Goal: Task Accomplishment & Management: Complete application form

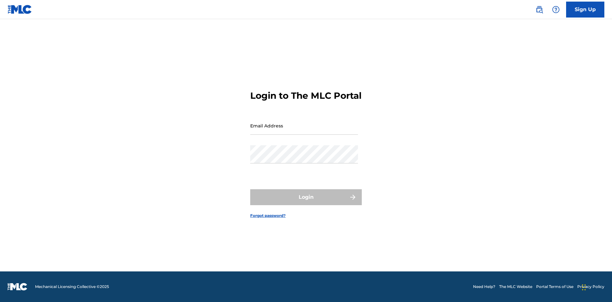
scroll to position [8, 0]
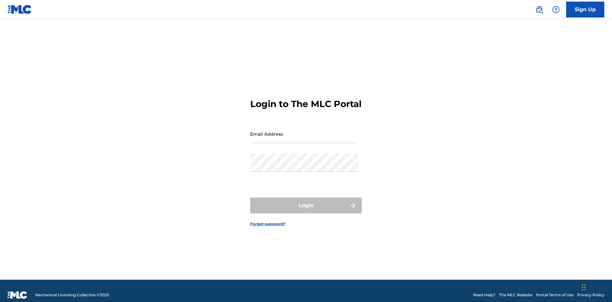
scroll to position [8, 0]
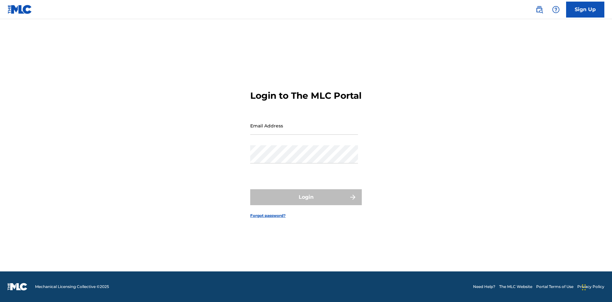
click at [304, 131] on input "Email Address" at bounding box center [304, 126] width 108 height 18
type input "Duke.McTesterson@gmail.com"
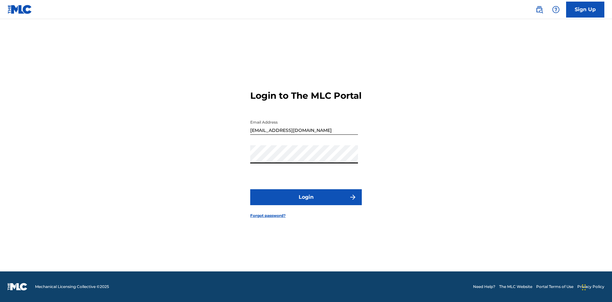
click at [306, 203] on button "Login" at bounding box center [306, 197] width 112 height 16
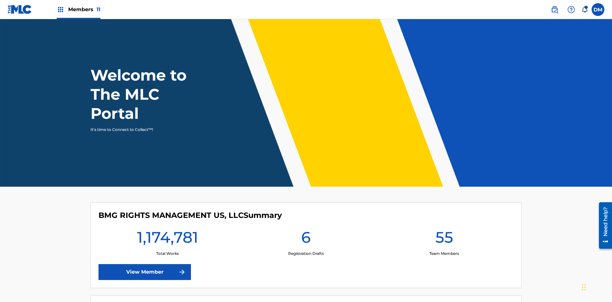
scroll to position [27, 0]
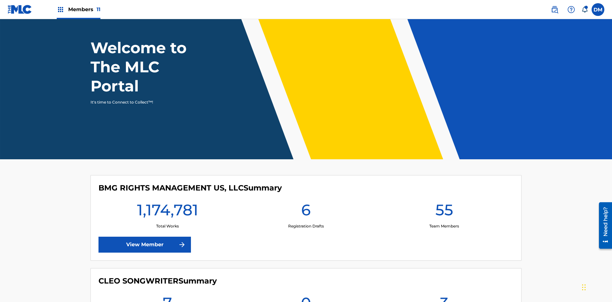
click at [78, 9] on span "Members 11" at bounding box center [84, 9] width 32 height 7
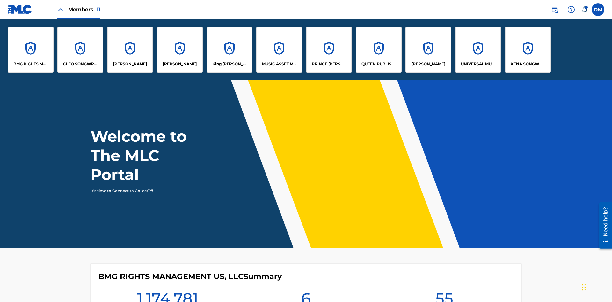
click at [478, 64] on p "UNIVERSAL MUSIC PUB GROUP" at bounding box center [478, 64] width 35 height 6
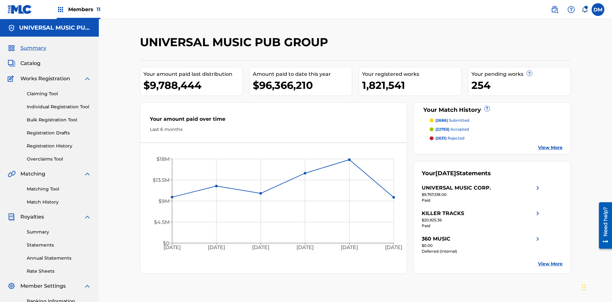
click at [59, 104] on link "Individual Registration Tool" at bounding box center [59, 107] width 64 height 7
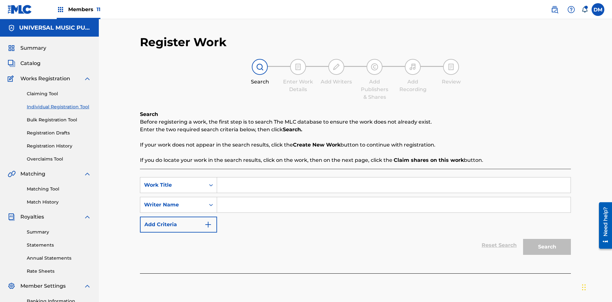
scroll to position [93, 0]
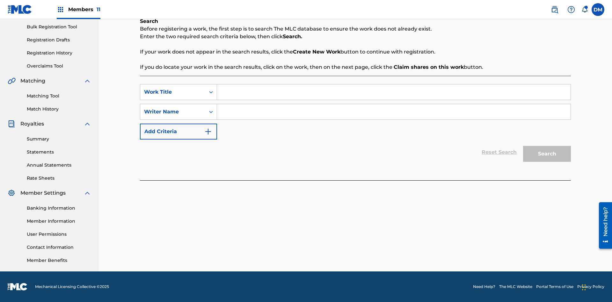
click at [394, 92] on input "Search Form" at bounding box center [393, 91] width 353 height 15
type input "My Favorite Dummy Music Work"
click at [394, 112] on input "Search Form" at bounding box center [393, 111] width 353 height 15
type input "QWERTYUIOP"
click at [547, 154] on button "Search" at bounding box center [547, 154] width 48 height 16
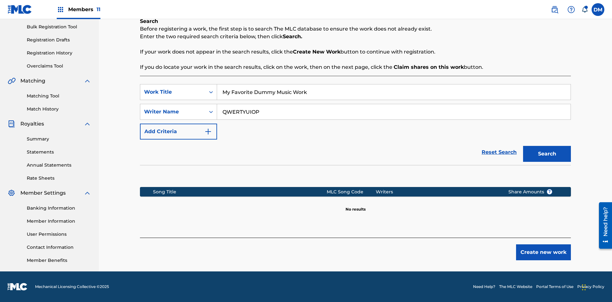
click at [543, 252] on button "Create new work" at bounding box center [543, 252] width 55 height 16
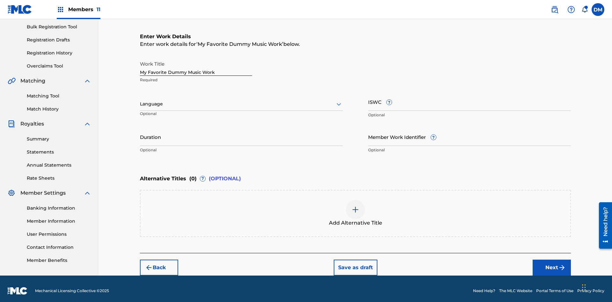
scroll to position [0, 0]
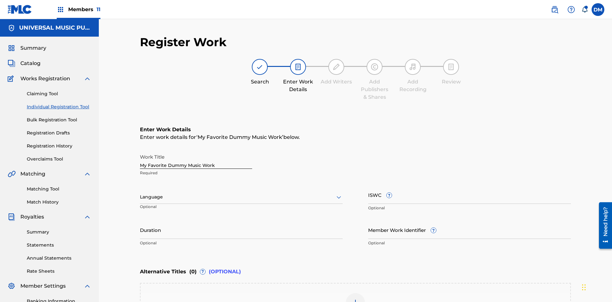
click at [241, 221] on input "Duration" at bounding box center [241, 230] width 203 height 18
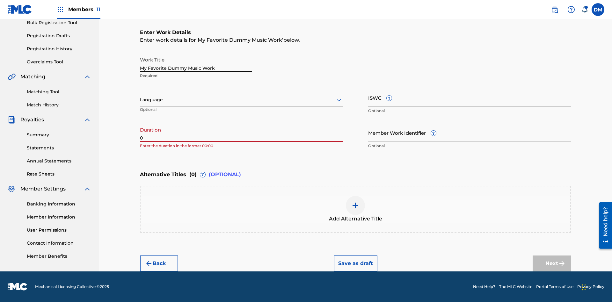
click at [241, 133] on input "0" at bounding box center [241, 133] width 203 height 18
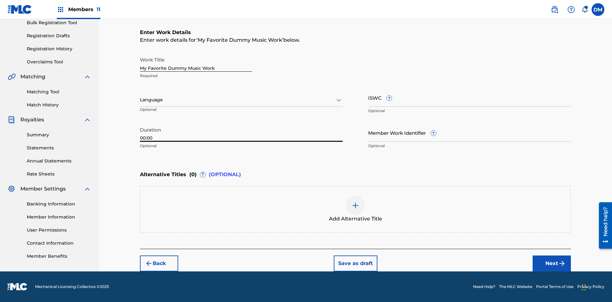
type input "00:00"
click at [339, 100] on icon at bounding box center [339, 100] width 8 height 8
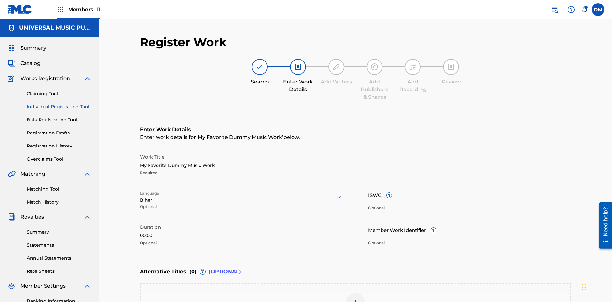
click at [469, 221] on input "Member Work Identifier ?" at bounding box center [469, 230] width 203 height 18
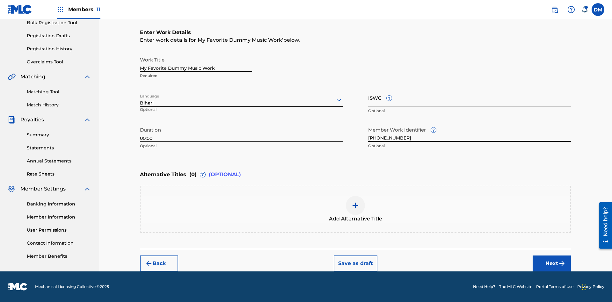
type input "2025.08.25.05"
click at [469, 98] on input "ISWC ?" at bounding box center [469, 98] width 203 height 18
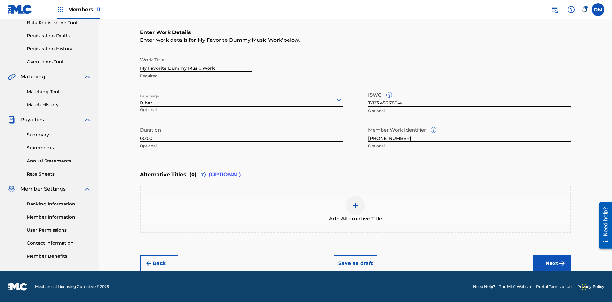
type input "T-123.456.789-4"
click at [355, 209] on img at bounding box center [355, 206] width 8 height 8
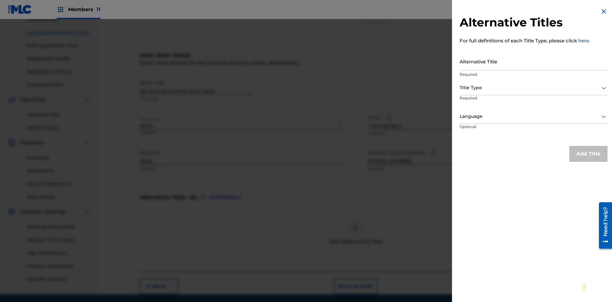
click at [533, 61] on input "Alternative Title" at bounding box center [533, 61] width 148 height 18
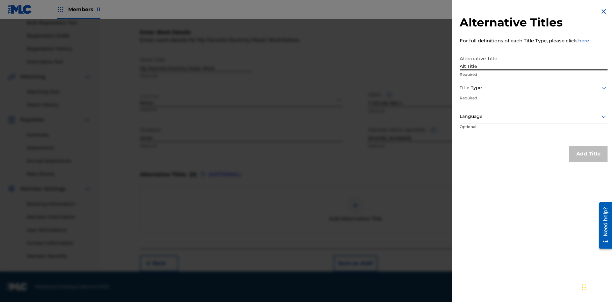
type input "Alt Title"
click at [533, 88] on div at bounding box center [533, 88] width 148 height 8
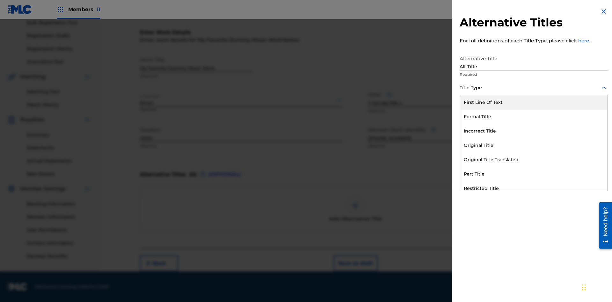
click at [533, 145] on div "Original Title" at bounding box center [533, 145] width 147 height 14
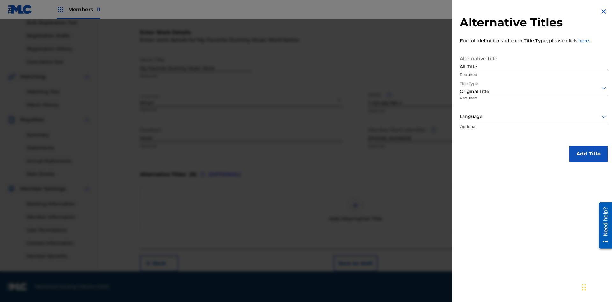
click at [533, 116] on div at bounding box center [533, 116] width 148 height 8
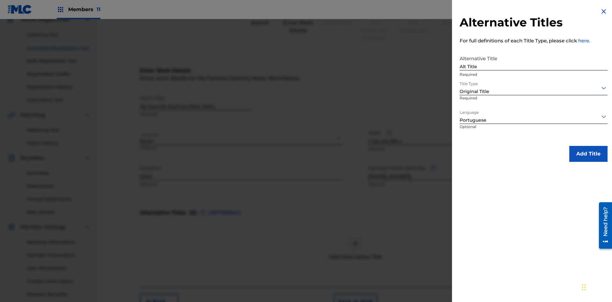
click at [588, 154] on button "Add Title" at bounding box center [588, 154] width 38 height 16
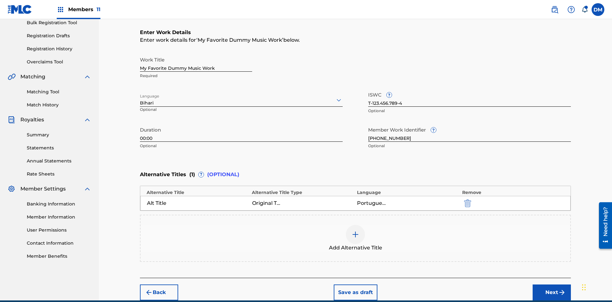
click at [355, 225] on div at bounding box center [355, 234] width 19 height 19
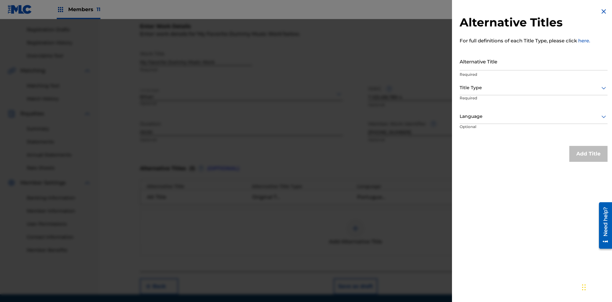
click at [533, 61] on input "Alternative Title" at bounding box center [533, 61] width 148 height 18
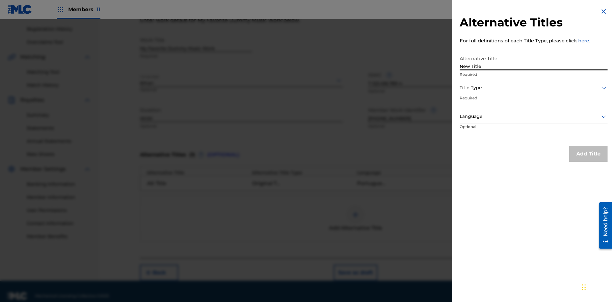
scroll to position [126, 0]
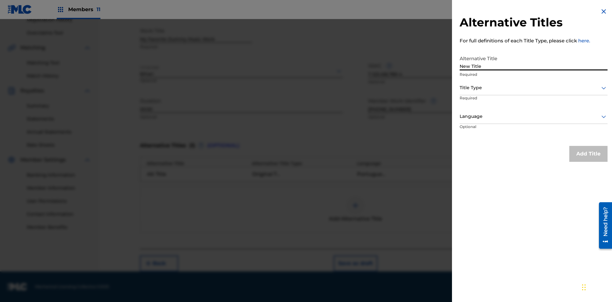
type input "New Title"
click at [533, 88] on div at bounding box center [533, 88] width 148 height 8
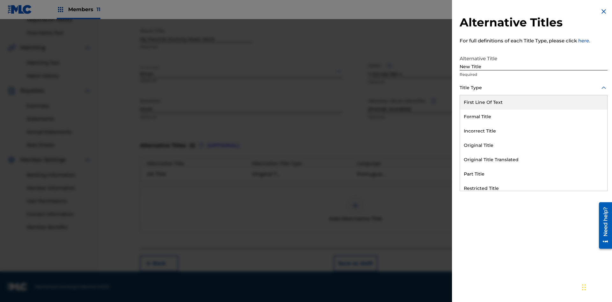
click at [533, 131] on div "Incorrect Title" at bounding box center [533, 131] width 147 height 14
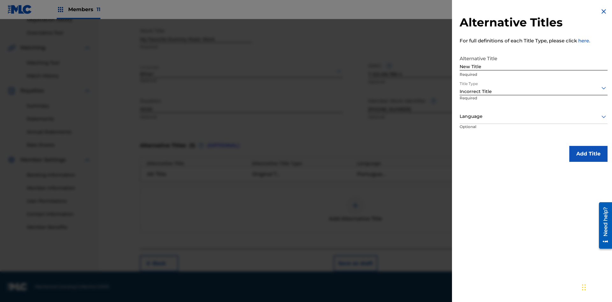
click at [533, 116] on div at bounding box center [533, 116] width 148 height 8
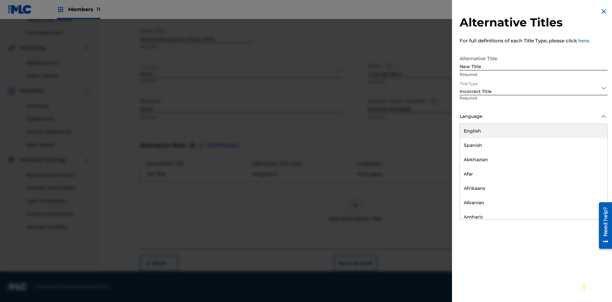
click at [533, 131] on div "English" at bounding box center [533, 131] width 147 height 14
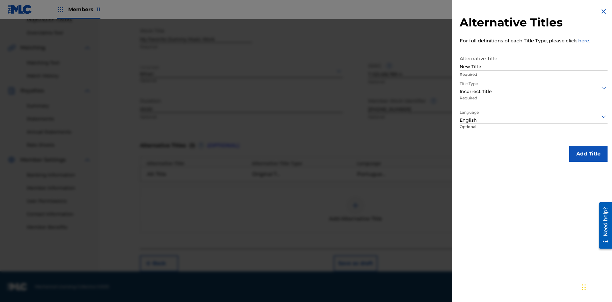
click at [588, 154] on button "Add Title" at bounding box center [588, 154] width 38 height 16
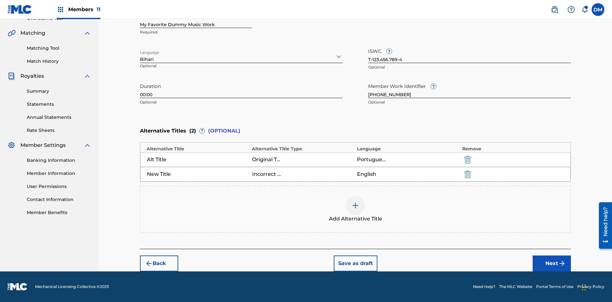
click at [466, 174] on img "submit" at bounding box center [467, 174] width 7 height 8
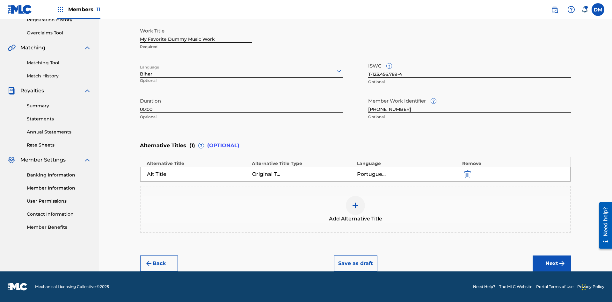
click at [355, 209] on div at bounding box center [355, 205] width 19 height 19
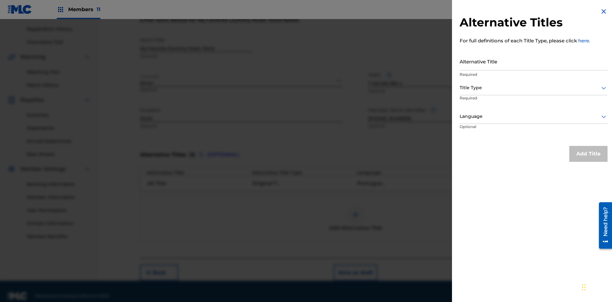
click at [533, 61] on input "Alternative Title" at bounding box center [533, 61] width 148 height 18
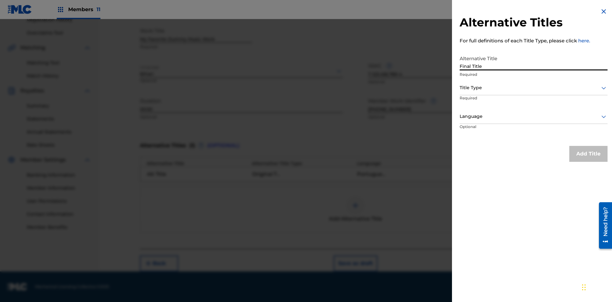
type input "Final Title"
click at [533, 88] on div at bounding box center [533, 88] width 148 height 8
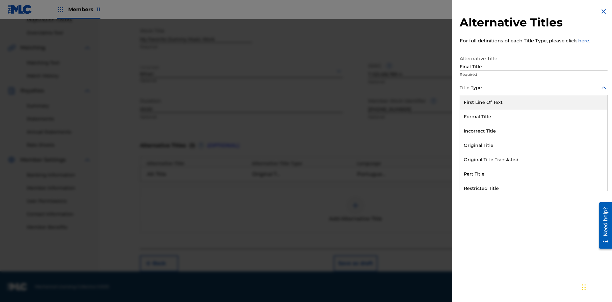
click at [533, 174] on div "Part Title" at bounding box center [533, 174] width 147 height 14
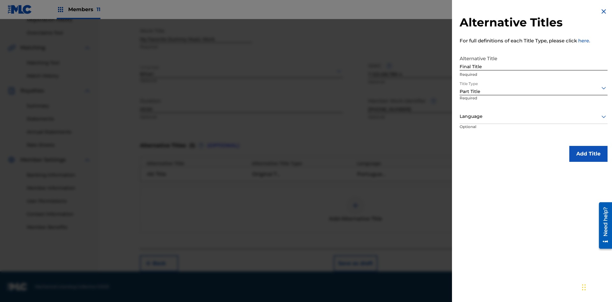
click at [533, 116] on div at bounding box center [533, 116] width 148 height 8
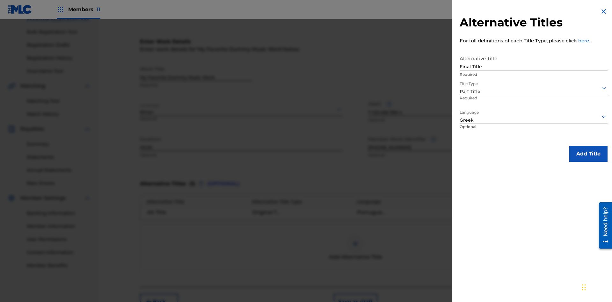
click at [588, 154] on button "Add Title" at bounding box center [588, 154] width 38 height 16
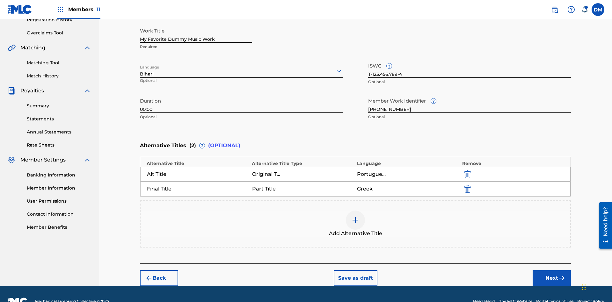
scroll to position [141, 0]
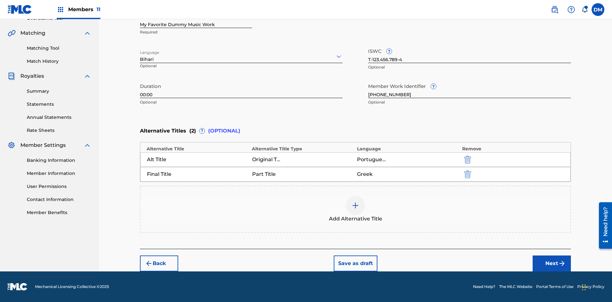
click at [552, 264] on button "Next" at bounding box center [551, 264] width 38 height 16
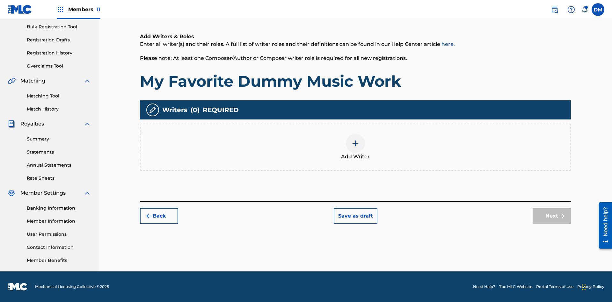
click at [355, 147] on img at bounding box center [355, 144] width 8 height 8
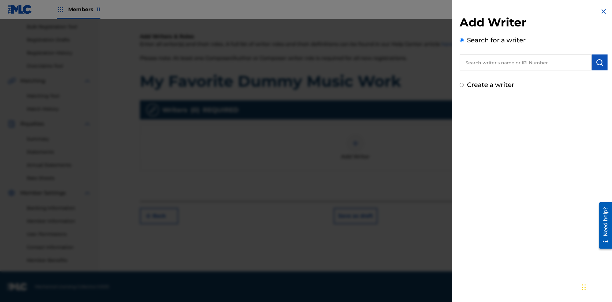
click at [525, 62] on input "text" at bounding box center [525, 62] width 132 height 16
type input "MAXWELL BERKOWITZ"
click at [599, 62] on img "submit" at bounding box center [600, 63] width 8 height 8
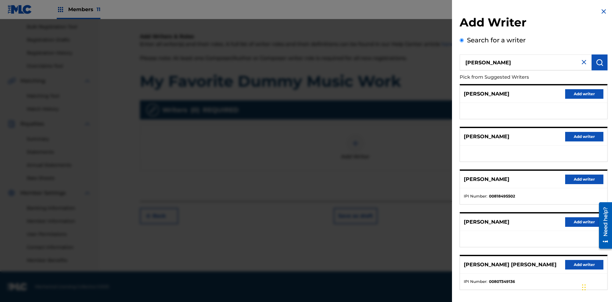
radio input "false"
radio input "true"
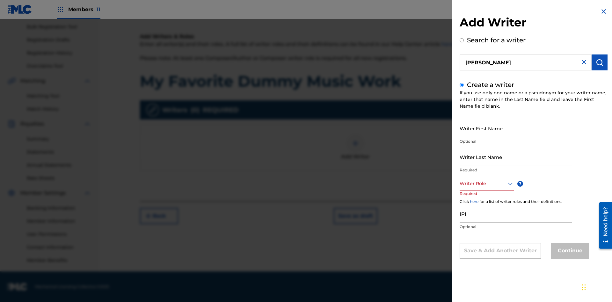
scroll to position [0, 0]
click at [516, 128] on input "Writer First Name" at bounding box center [515, 128] width 112 height 18
type input "MAXWELL"
click at [516, 157] on input "Writer Last Name" at bounding box center [515, 157] width 112 height 18
type input "BERKOWITZ"
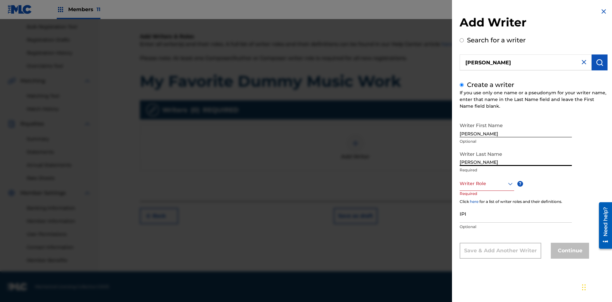
click at [516, 213] on input "IPI" at bounding box center [515, 214] width 112 height 18
type input "00807349136"
click at [486, 184] on div at bounding box center [486, 184] width 54 height 8
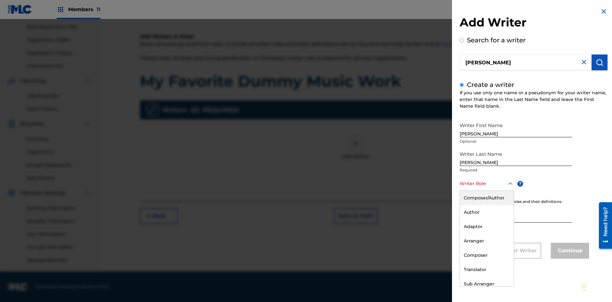
click at [486, 212] on div "Author" at bounding box center [487, 212] width 54 height 14
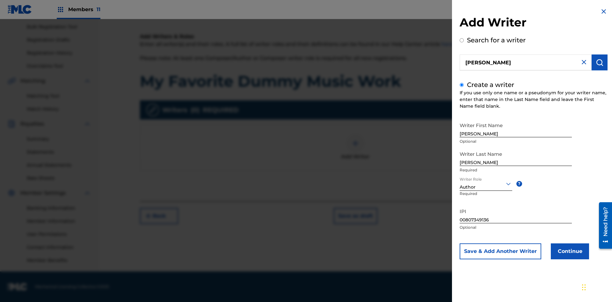
click at [569, 251] on button "Continue" at bounding box center [570, 251] width 38 height 16
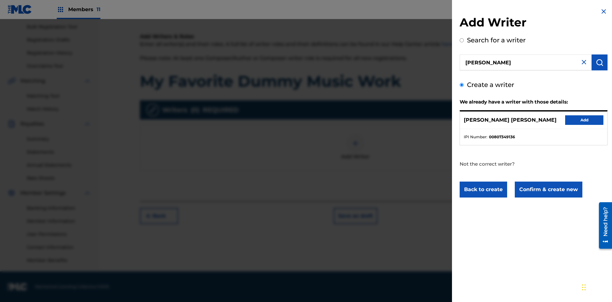
click at [548, 190] on button "Confirm & create new" at bounding box center [549, 190] width 68 height 16
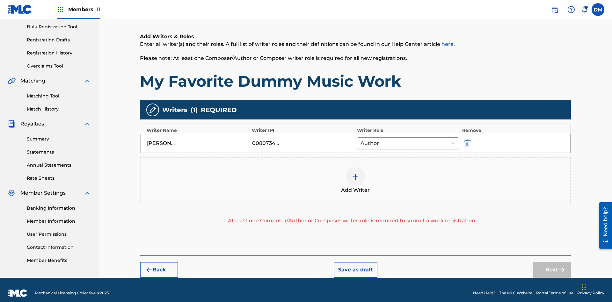
click at [466, 140] on img "submit" at bounding box center [467, 144] width 7 height 8
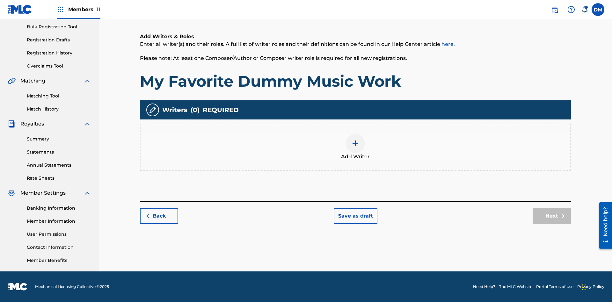
click at [355, 147] on img at bounding box center [355, 144] width 8 height 8
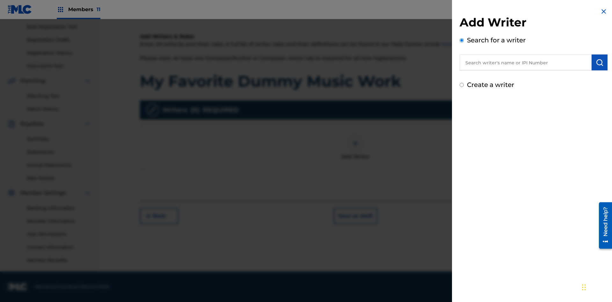
click at [525, 62] on input "text" at bounding box center [525, 62] width 132 height 16
type input "MARK STEVEN BERKOWITZ"
click at [599, 62] on img "submit" at bounding box center [600, 63] width 8 height 8
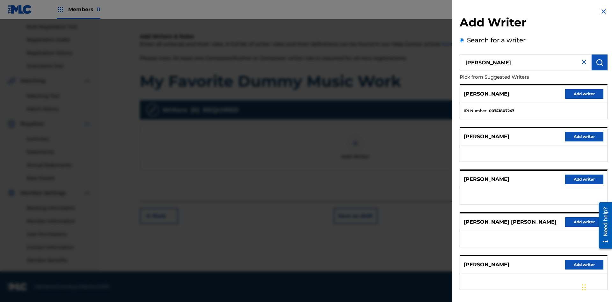
click at [584, 94] on button "Add writer" at bounding box center [584, 94] width 38 height 10
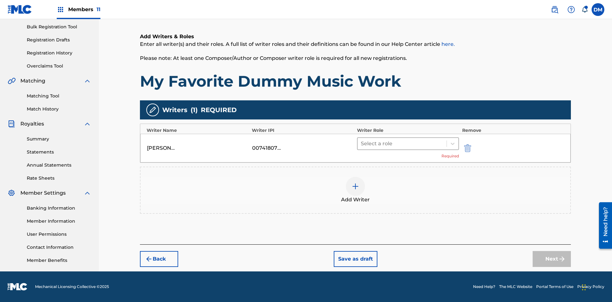
click at [361, 143] on input "text" at bounding box center [361, 144] width 1 height 8
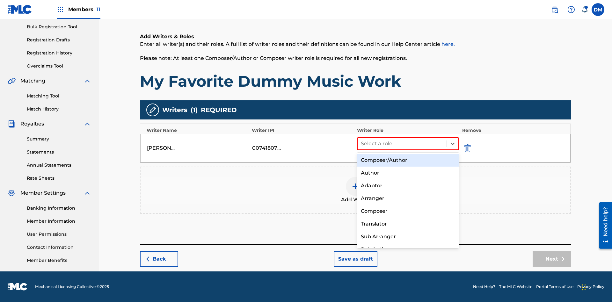
click at [408, 224] on div "Translator" at bounding box center [408, 224] width 102 height 13
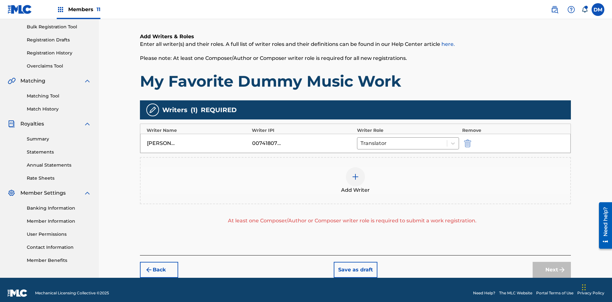
scroll to position [99, 0]
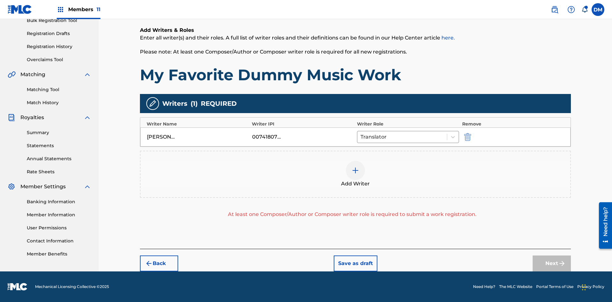
click at [355, 174] on div at bounding box center [355, 170] width 19 height 19
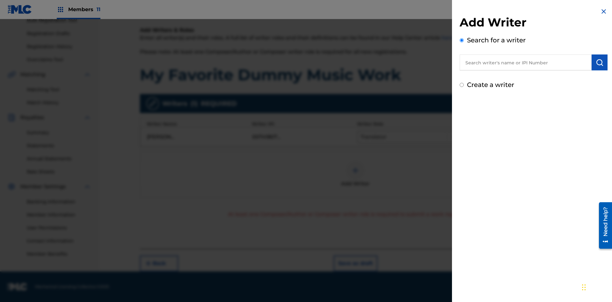
click at [525, 62] on input "text" at bounding box center [525, 62] width 132 height 16
type input "Test2025.08.25.05.33.21"
click at [599, 62] on img "submit" at bounding box center [600, 63] width 8 height 8
click at [462, 94] on input "Create a writer" at bounding box center [461, 94] width 4 height 4
radio input "false"
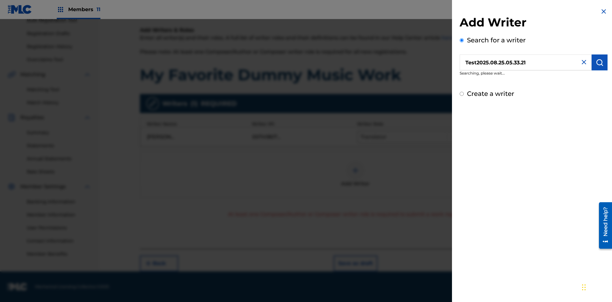
radio input "false"
radio input "true"
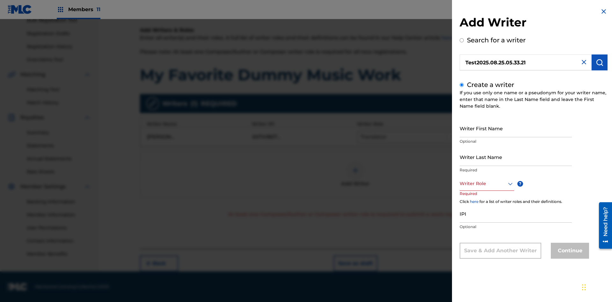
click at [516, 128] on input "Writer First Name" at bounding box center [515, 128] width 112 height 18
type input "Test2025.08.25.05.34.25"
click at [516, 157] on input "Writer Last Name" at bounding box center [515, 157] width 112 height 18
type input "Test2025.08.25.05.34.26"
click at [486, 184] on div at bounding box center [486, 184] width 54 height 8
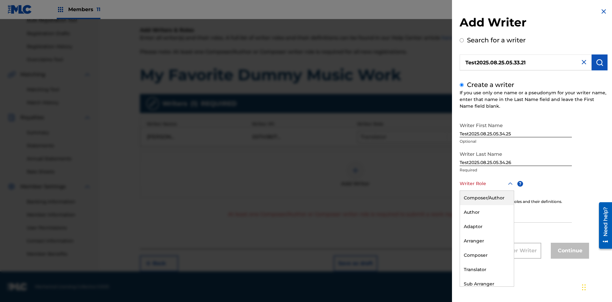
click at [486, 255] on div "Composer" at bounding box center [487, 255] width 54 height 14
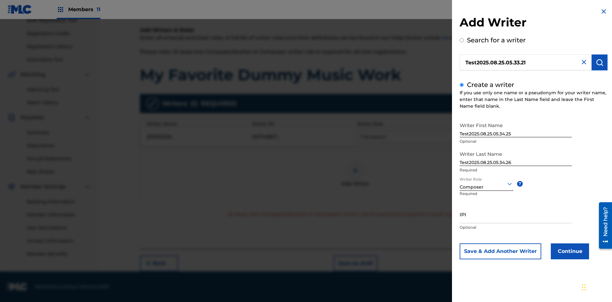
click at [516, 214] on input "IPI" at bounding box center [515, 214] width 112 height 18
type input "595839777"
click at [569, 251] on button "Continue" at bounding box center [570, 251] width 38 height 16
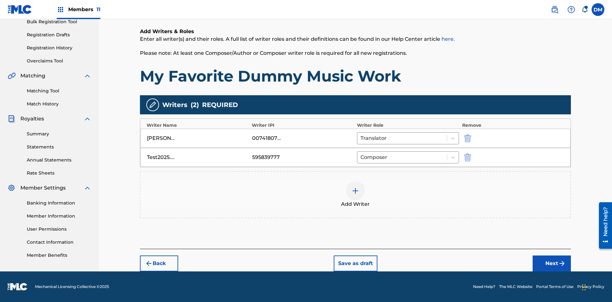
scroll to position [98, 0]
click at [552, 264] on button "Next" at bounding box center [551, 264] width 38 height 16
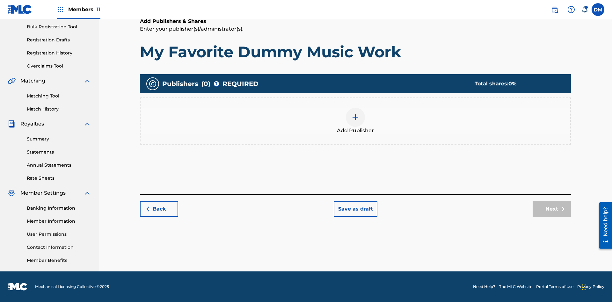
click at [355, 117] on img at bounding box center [355, 117] width 8 height 8
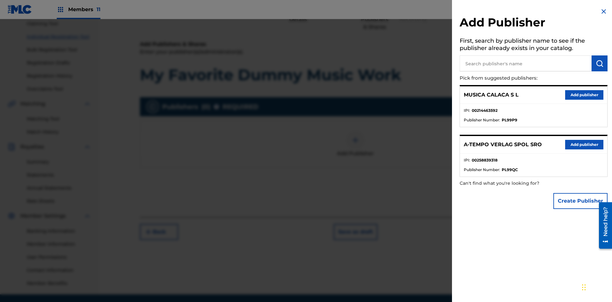
click at [525, 63] on input "text" at bounding box center [525, 63] width 132 height 16
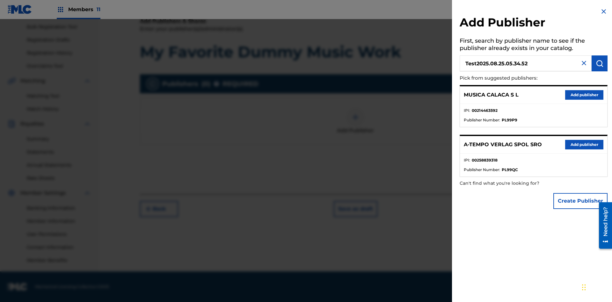
type input "Test2025.08.25.05.34.52"
click at [599, 63] on img "submit" at bounding box center [600, 64] width 8 height 8
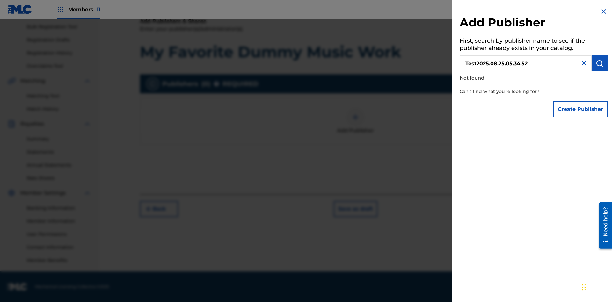
click at [581, 109] on button "Create Publisher" at bounding box center [580, 109] width 54 height 16
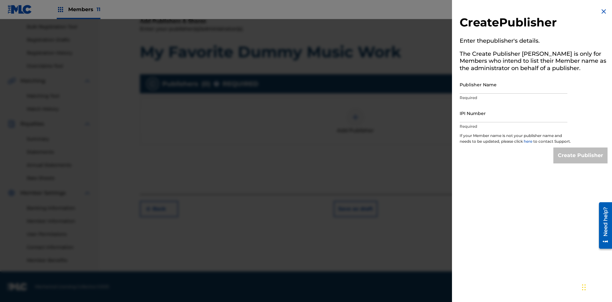
click at [513, 84] on input "Publisher Name" at bounding box center [513, 85] width 108 height 18
type input "Test2025.08.25.05.34.57"
click at [513, 113] on input "IPI Number" at bounding box center [513, 113] width 108 height 18
type input "00199844009"
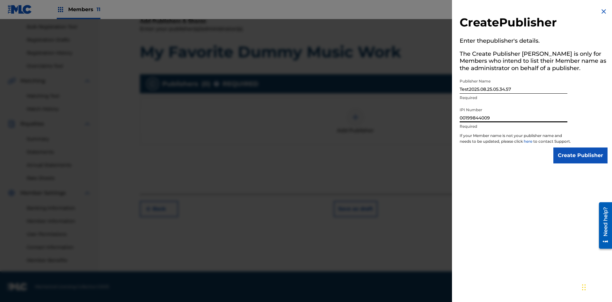
click at [581, 161] on input "Create Publisher" at bounding box center [580, 156] width 54 height 16
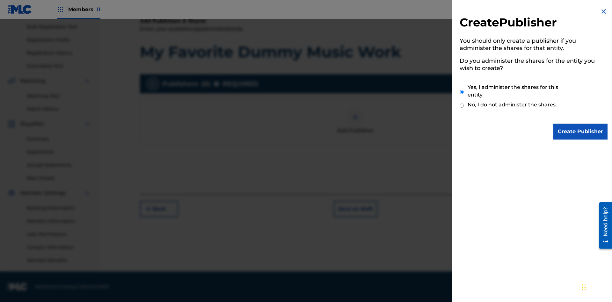
click at [462, 92] on input "Yes, I administer the shares for this entity" at bounding box center [461, 92] width 4 height 14
click at [581, 132] on input "Create Publisher" at bounding box center [580, 132] width 54 height 16
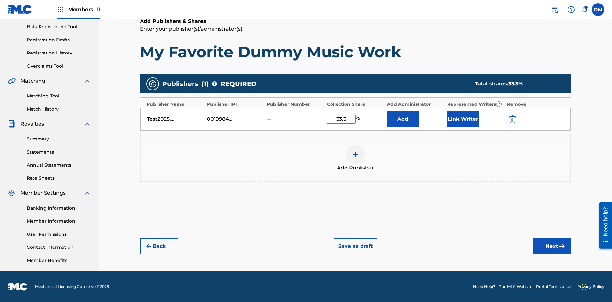
type input "33.3"
click at [463, 119] on button "Link Writer" at bounding box center [463, 119] width 32 height 16
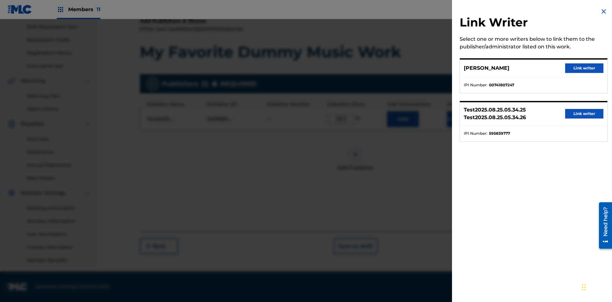
click at [584, 68] on button "Link writer" at bounding box center [584, 68] width 38 height 10
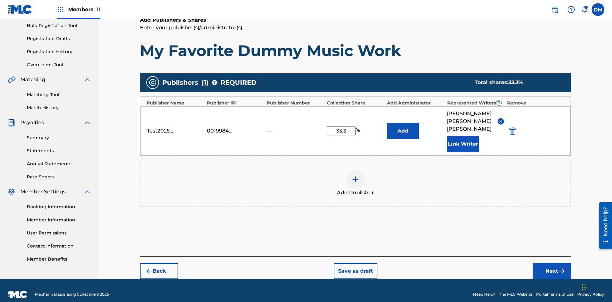
click at [463, 136] on button "Link Writer" at bounding box center [463, 144] width 32 height 16
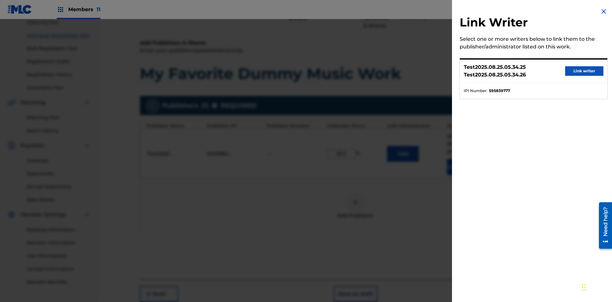
click at [584, 71] on button "Link writer" at bounding box center [584, 71] width 38 height 10
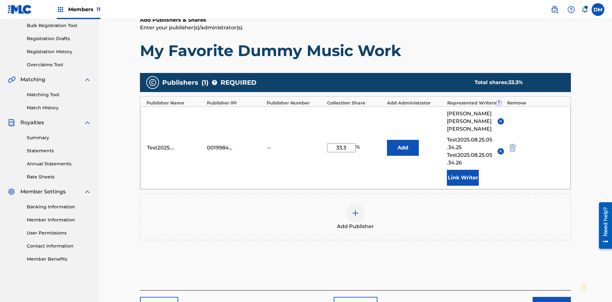
scroll to position [128, 0]
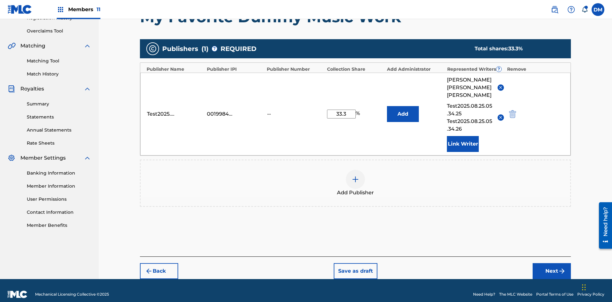
click at [463, 136] on button "Link Writer" at bounding box center [463, 144] width 32 height 16
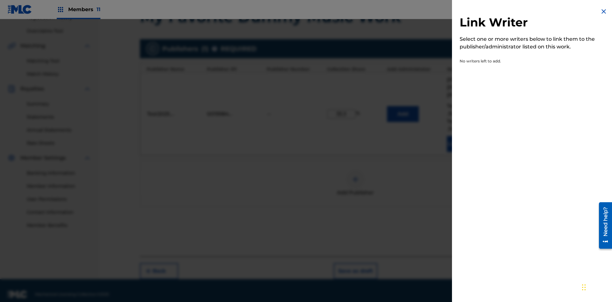
click at [603, 11] on img at bounding box center [604, 12] width 8 height 8
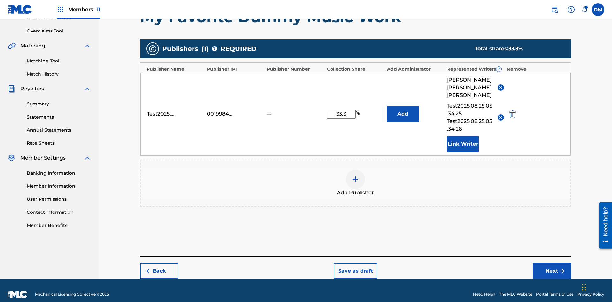
click at [355, 176] on img at bounding box center [355, 180] width 8 height 8
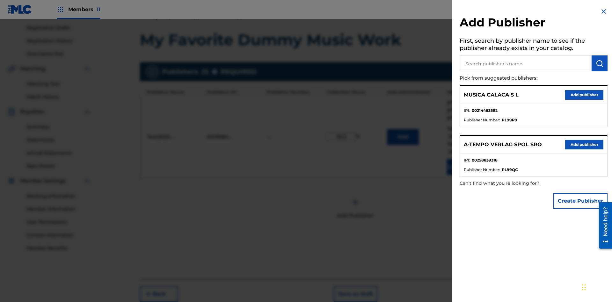
click at [525, 63] on input "text" at bounding box center [525, 63] width 132 height 16
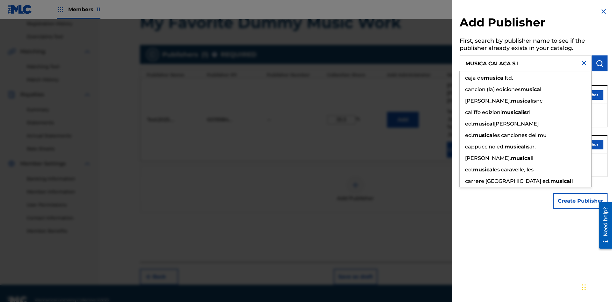
type input "MUSICA CALACA S L"
click at [599, 63] on img "submit" at bounding box center [600, 64] width 8 height 8
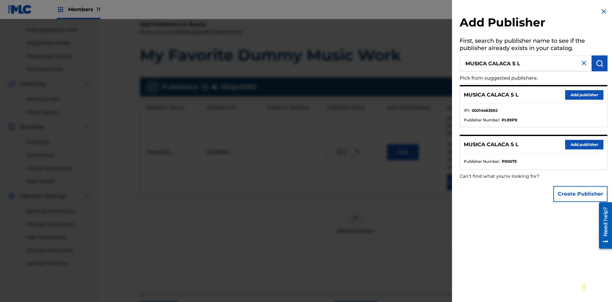
click at [581, 194] on button "Create Publisher" at bounding box center [580, 194] width 54 height 16
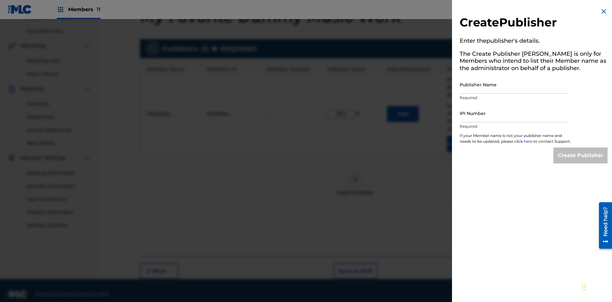
click at [513, 84] on input "Publisher Name" at bounding box center [513, 85] width 108 height 18
type input "MUSICA CALACA S L"
click at [513, 113] on input "IPI Number" at bounding box center [513, 113] width 108 height 18
type input "00214463592"
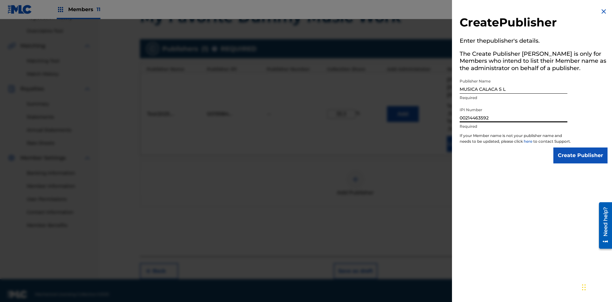
click at [581, 161] on input "Create Publisher" at bounding box center [580, 156] width 54 height 16
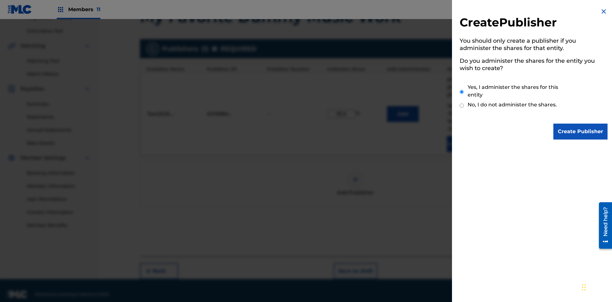
click at [462, 92] on input "Yes, I administer the shares for this entity" at bounding box center [461, 92] width 4 height 14
click at [581, 132] on input "Create Publisher" at bounding box center [580, 132] width 54 height 16
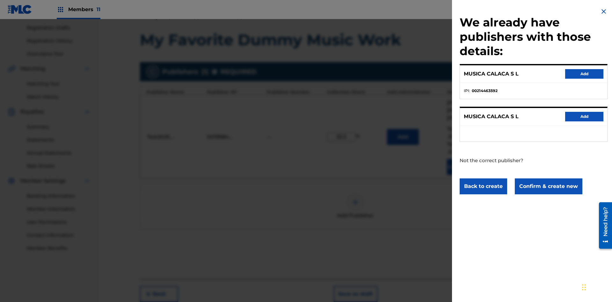
click at [548, 186] on button "Confirm & create new" at bounding box center [549, 186] width 68 height 16
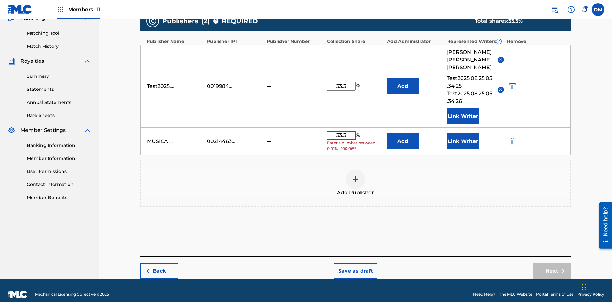
scroll to position [151, 0]
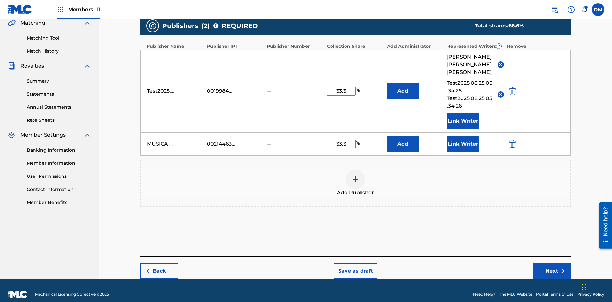
type input "33.3"
click at [463, 136] on button "Link Writer" at bounding box center [463, 144] width 32 height 16
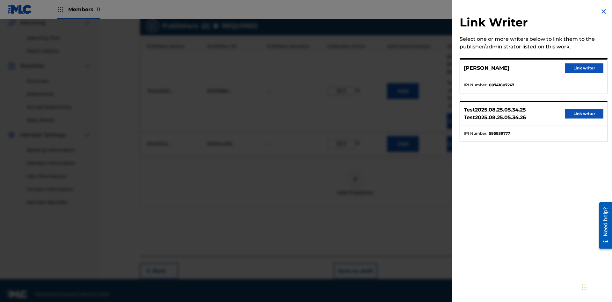
click at [584, 68] on button "Link writer" at bounding box center [584, 68] width 38 height 10
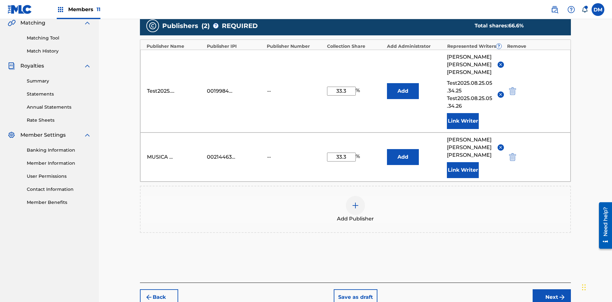
click at [463, 162] on button "Link Writer" at bounding box center [463, 170] width 32 height 16
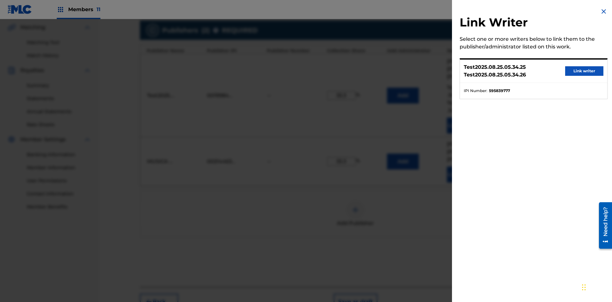
click at [584, 71] on button "Link writer" at bounding box center [584, 71] width 38 height 10
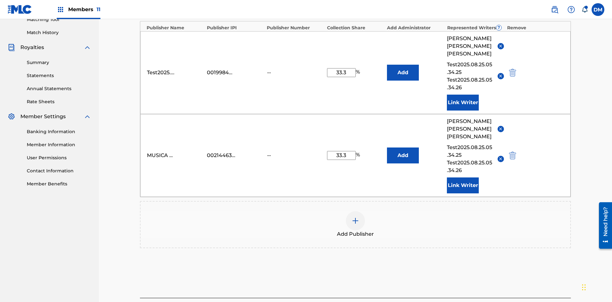
scroll to position [203, 0]
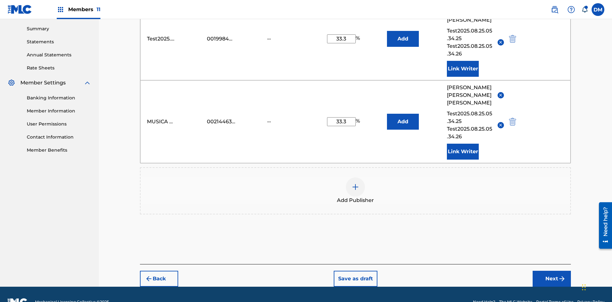
click at [463, 144] on button "Link Writer" at bounding box center [463, 152] width 32 height 16
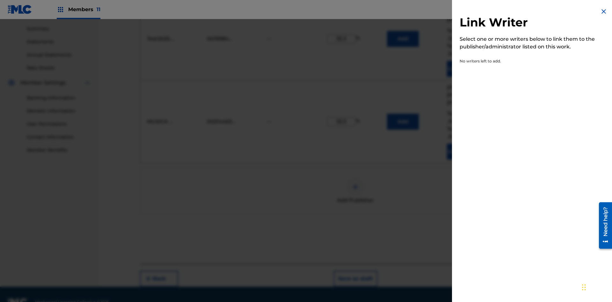
click at [603, 11] on img at bounding box center [604, 12] width 8 height 8
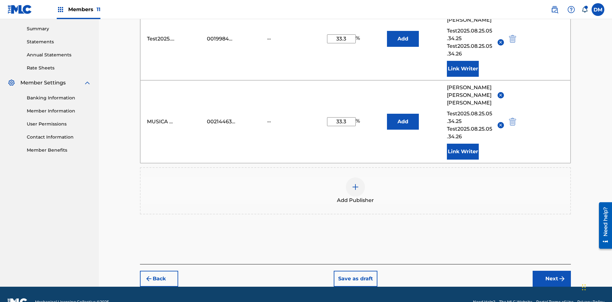
click at [355, 183] on img at bounding box center [355, 187] width 8 height 8
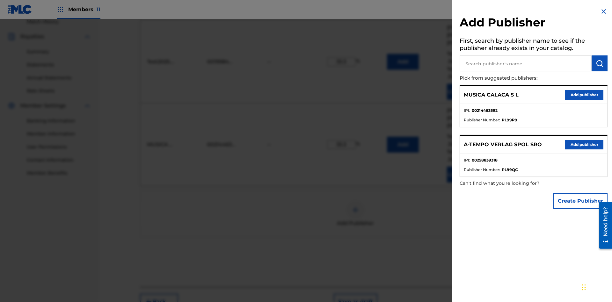
click at [525, 63] on input "text" at bounding box center [525, 63] width 132 height 16
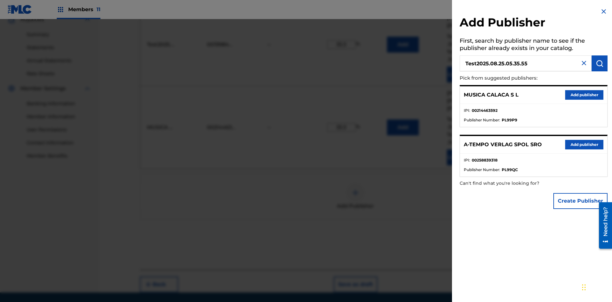
type input "Test2025.08.25.05.35.55"
click at [599, 63] on img "submit" at bounding box center [600, 64] width 8 height 8
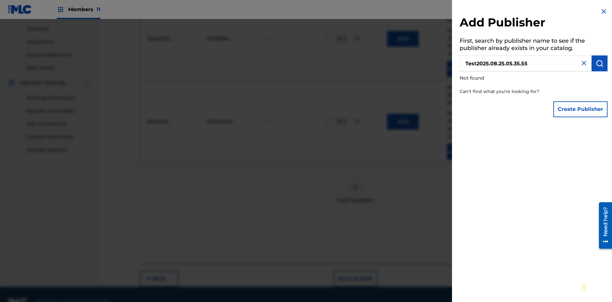
click at [581, 109] on button "Create Publisher" at bounding box center [580, 109] width 54 height 16
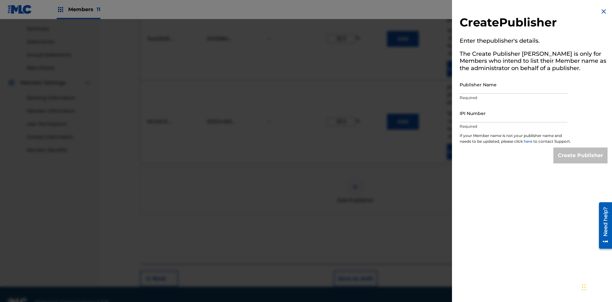
click at [513, 84] on input "Publisher Name" at bounding box center [513, 85] width 108 height 18
type input "Test2025.08.25.05.36.00"
click at [513, 113] on input "IPI Number" at bounding box center [513, 113] width 108 height 18
type input "00353271280"
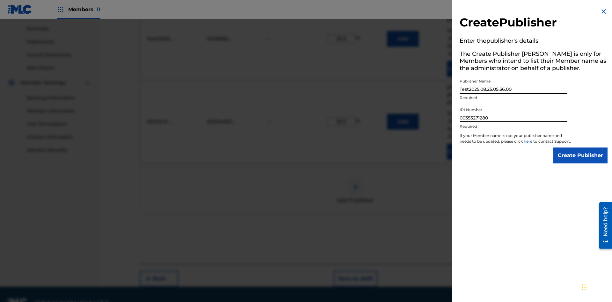
click at [581, 161] on input "Create Publisher" at bounding box center [580, 156] width 54 height 16
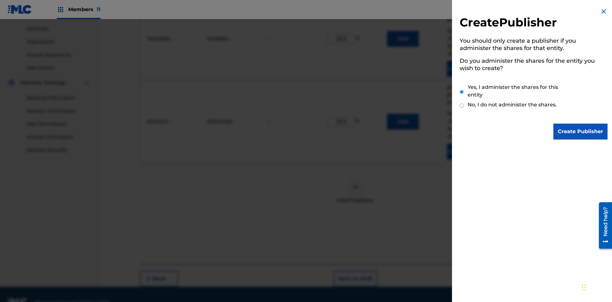
click at [462, 92] on input "Yes, I administer the shares for this entity" at bounding box center [461, 92] width 4 height 14
click at [581, 132] on input "Create Publisher" at bounding box center [580, 132] width 54 height 16
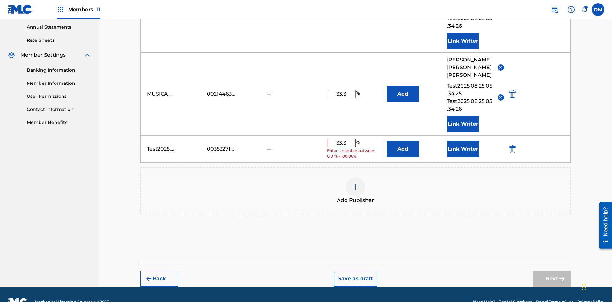
scroll to position [226, 0]
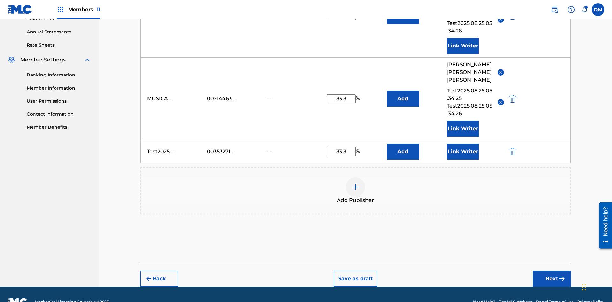
type input "33.3"
click at [463, 144] on button "Link Writer" at bounding box center [463, 152] width 32 height 16
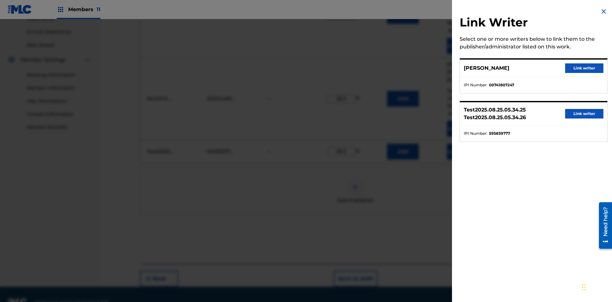
click at [584, 68] on button "Link writer" at bounding box center [584, 68] width 38 height 10
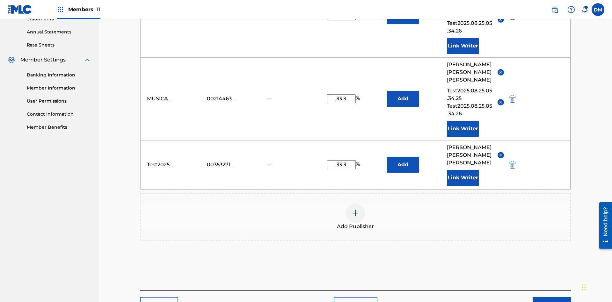
click at [463, 170] on button "Link Writer" at bounding box center [463, 178] width 32 height 16
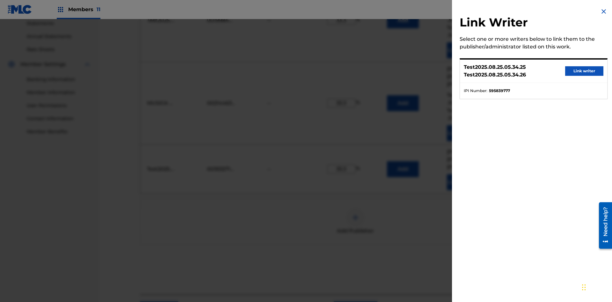
click at [584, 71] on button "Link writer" at bounding box center [584, 71] width 38 height 10
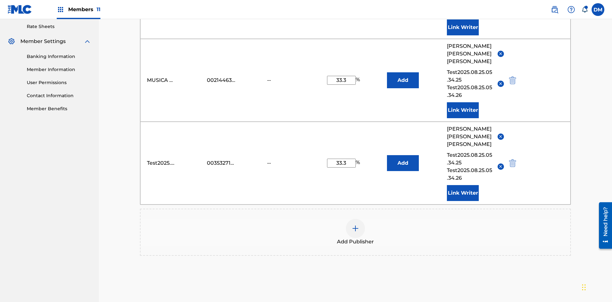
scroll to position [278, 0]
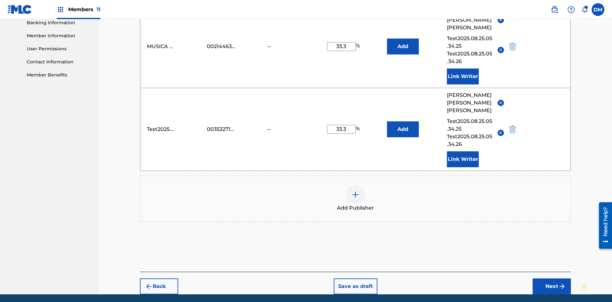
click at [463, 151] on button "Link Writer" at bounding box center [463, 159] width 32 height 16
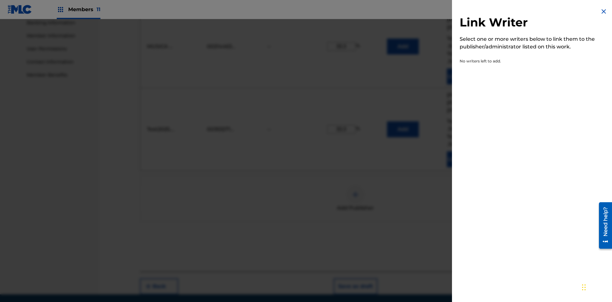
click at [603, 11] on img at bounding box center [604, 12] width 8 height 8
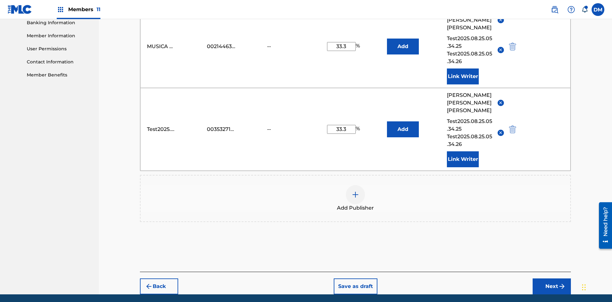
click at [511, 126] on img "submit" at bounding box center [512, 130] width 7 height 8
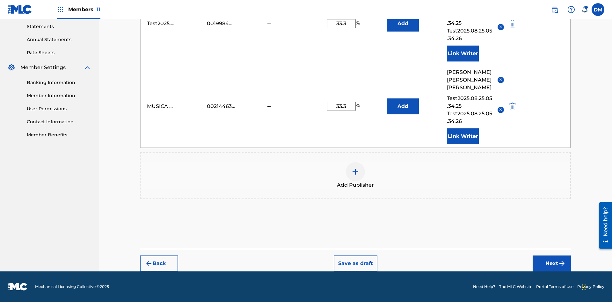
scroll to position [203, 0]
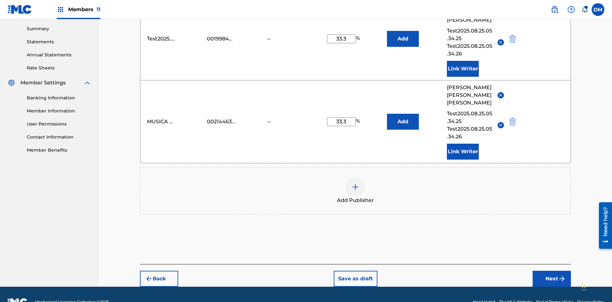
click at [355, 183] on img at bounding box center [355, 187] width 8 height 8
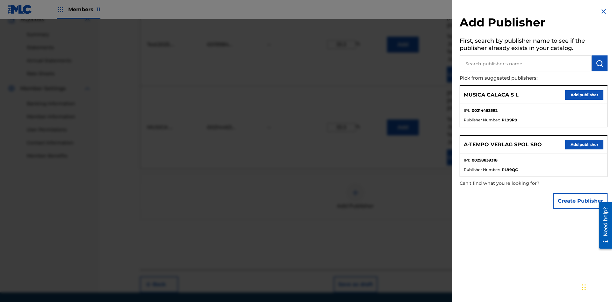
click at [525, 63] on input "text" at bounding box center [525, 63] width 132 height 16
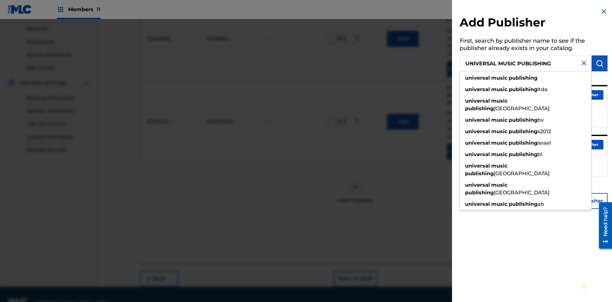
type input "UNIVERSAL MUSIC PUBLISHING"
click at [599, 63] on img "submit" at bounding box center [600, 64] width 8 height 8
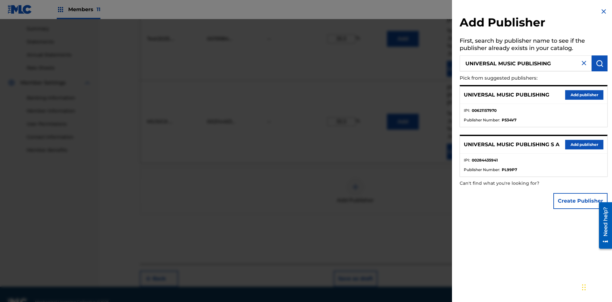
click at [584, 95] on button "Add publisher" at bounding box center [584, 95] width 38 height 10
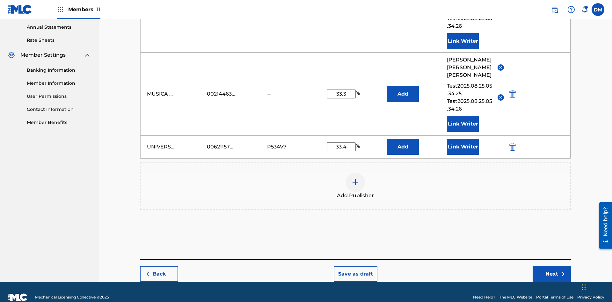
scroll to position [226, 0]
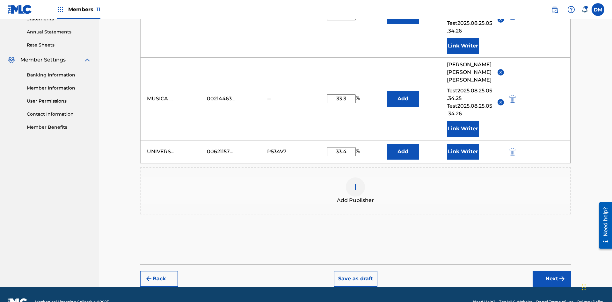
type input "33.4"
click at [463, 144] on button "Link Writer" at bounding box center [463, 152] width 32 height 16
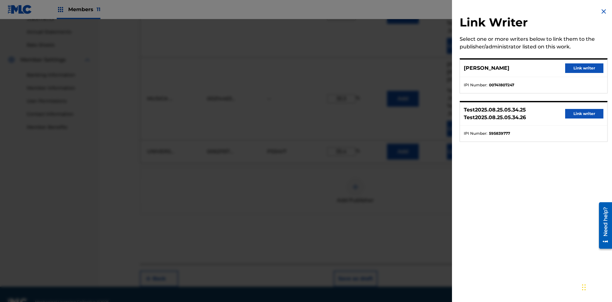
click at [584, 68] on button "Link writer" at bounding box center [584, 68] width 38 height 10
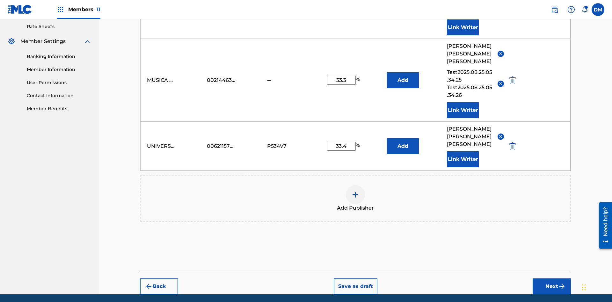
click at [463, 151] on button "Link Writer" at bounding box center [463, 159] width 32 height 16
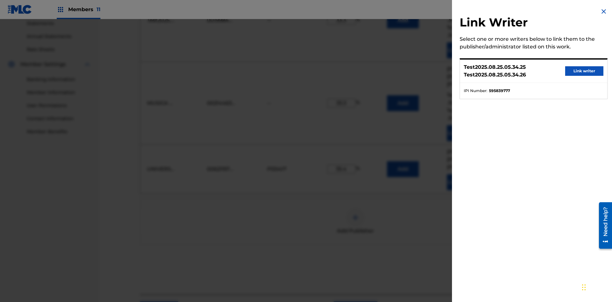
click at [584, 71] on button "Link writer" at bounding box center [584, 71] width 38 height 10
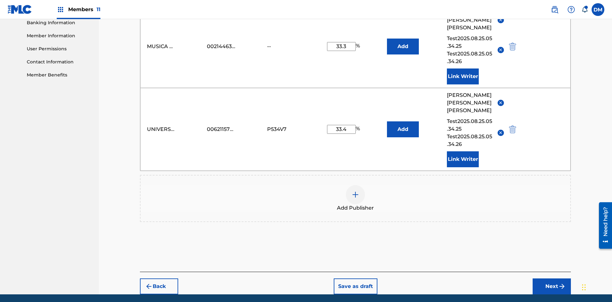
click at [463, 151] on button "Link Writer" at bounding box center [463, 159] width 32 height 16
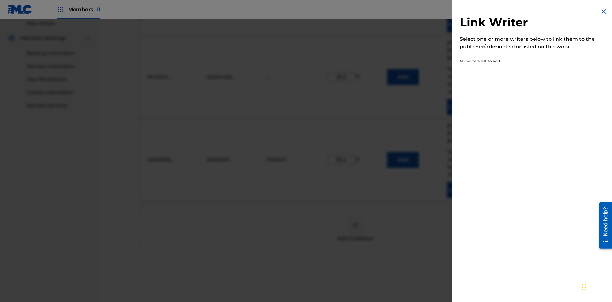
click at [603, 11] on img at bounding box center [604, 12] width 8 height 8
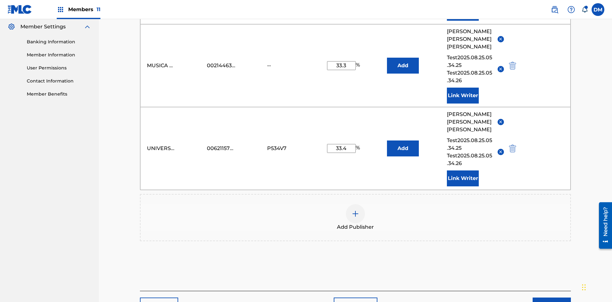
scroll to position [278, 0]
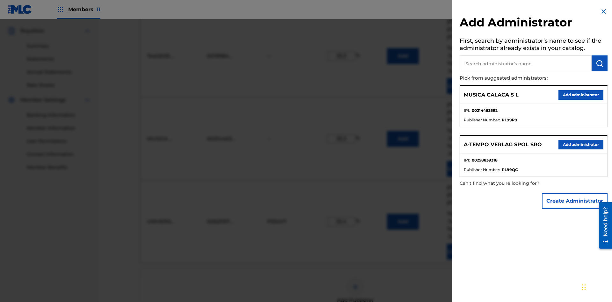
click at [525, 63] on input "text" at bounding box center [525, 63] width 132 height 16
type input "Test2025.08.25.05.37.05"
click at [599, 63] on img "submit" at bounding box center [600, 64] width 8 height 8
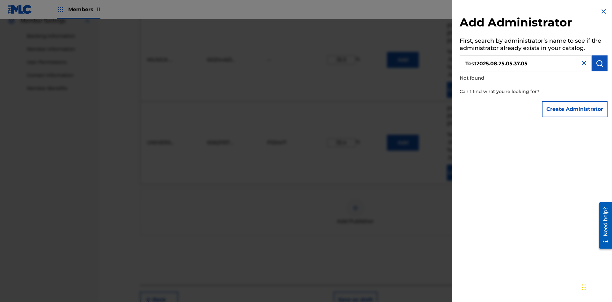
click at [575, 109] on button "Create Administrator" at bounding box center [575, 109] width 66 height 16
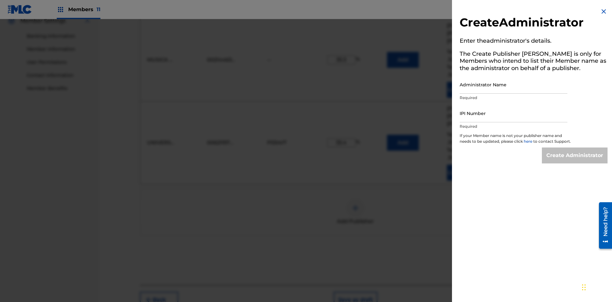
click at [513, 84] on input "Administrator Name" at bounding box center [513, 85] width 108 height 18
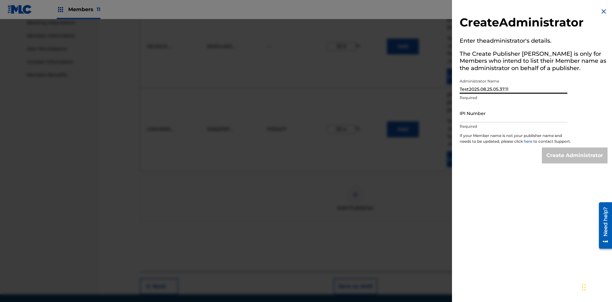
type input "Test2025.08.25.05.37.11"
click at [513, 113] on input "IPI Number" at bounding box center [513, 113] width 108 height 18
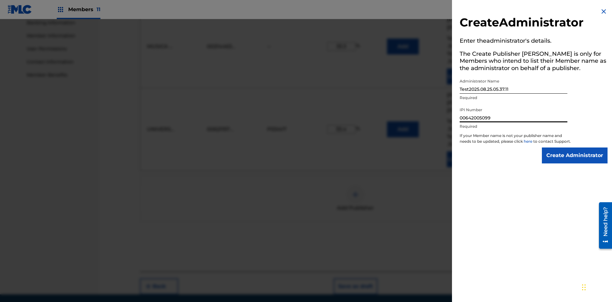
type input "00642005099"
click at [575, 161] on input "Create Administrator" at bounding box center [575, 156] width 66 height 16
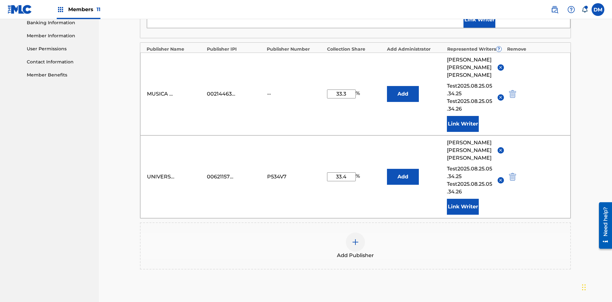
scroll to position [166, 0]
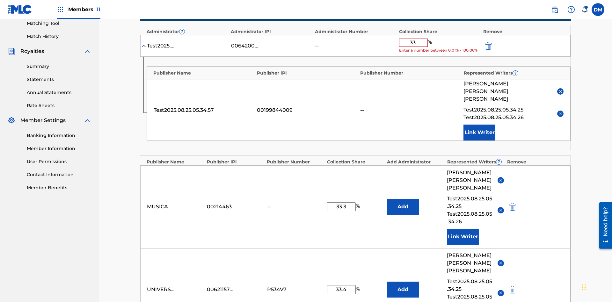
type input "33.3"
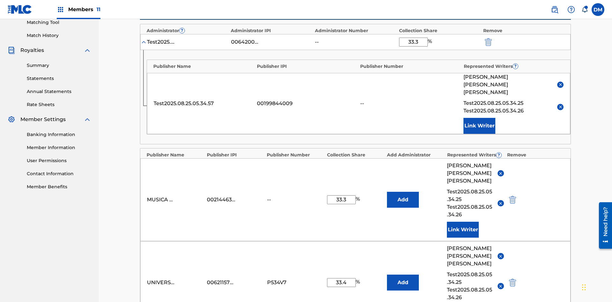
click at [488, 42] on img "submit" at bounding box center [488, 42] width 7 height 8
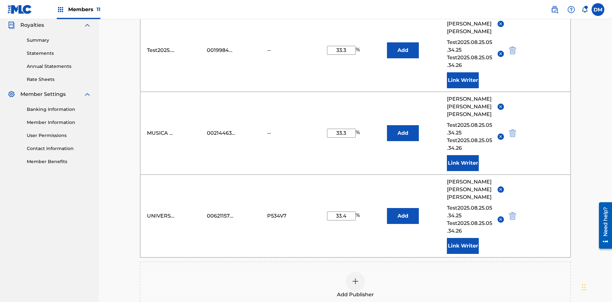
type input "33.3"
click at [403, 46] on button "Add" at bounding box center [403, 50] width 32 height 16
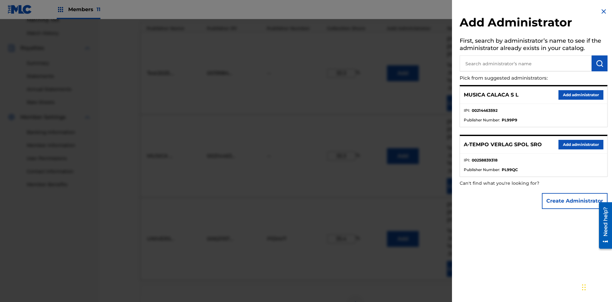
click at [525, 63] on input "text" at bounding box center [525, 63] width 132 height 16
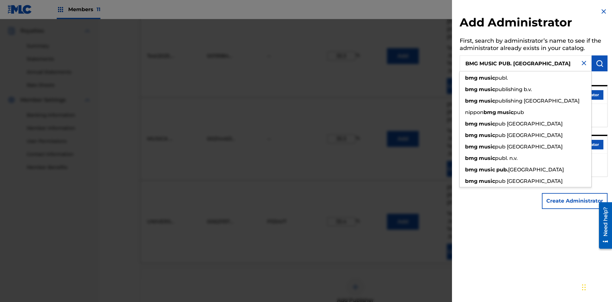
type input "BMG MUSIC PUB. SOUTH EAST ASIA"
click at [599, 63] on img "submit" at bounding box center [600, 64] width 8 height 8
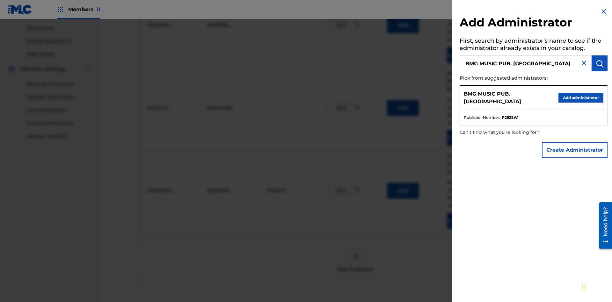
click at [575, 150] on button "Create Administrator" at bounding box center [575, 150] width 66 height 16
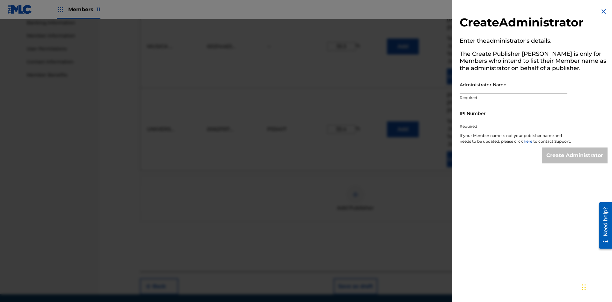
click at [513, 84] on input "Administrator Name" at bounding box center [513, 85] width 108 height 18
type input "BMG MUSIC PUB. SOUTH EAST ASIA"
click at [513, 113] on input "IPI Number" at bounding box center [513, 113] width 108 height 18
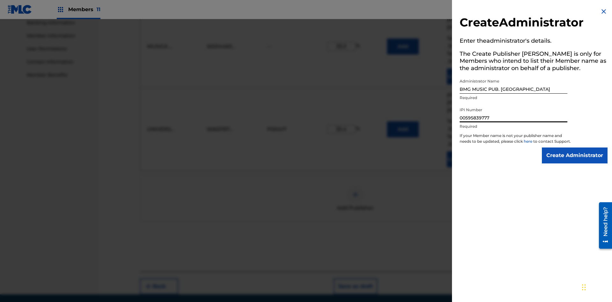
type input "00595839777"
click at [575, 161] on input "Create Administrator" at bounding box center [575, 156] width 66 height 16
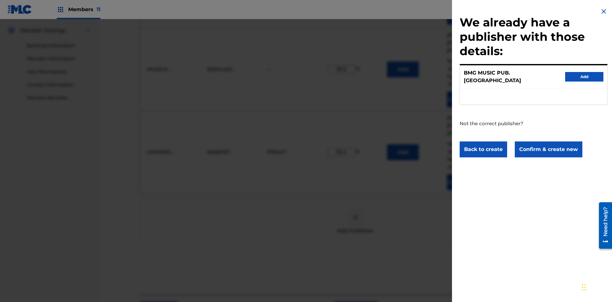
click at [548, 143] on button "Confirm & create new" at bounding box center [549, 149] width 68 height 16
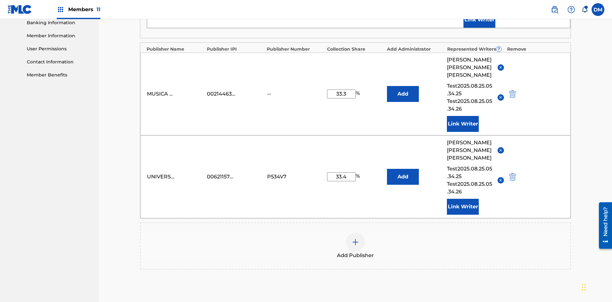
scroll to position [166, 0]
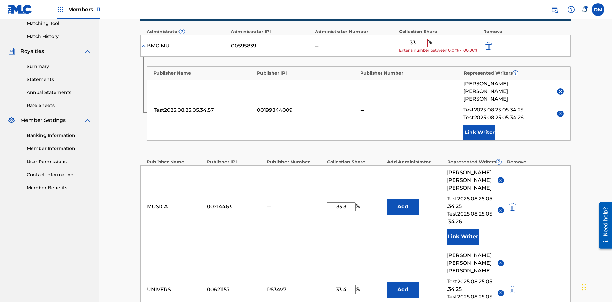
type input "33.3"
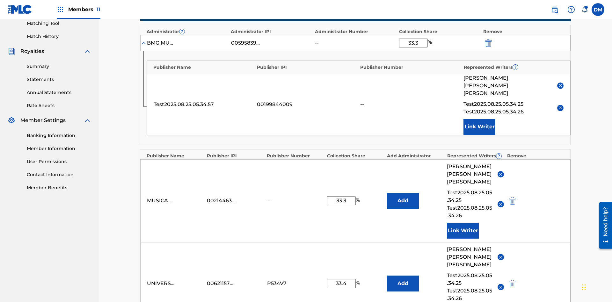
click at [488, 42] on img "submit" at bounding box center [488, 43] width 7 height 8
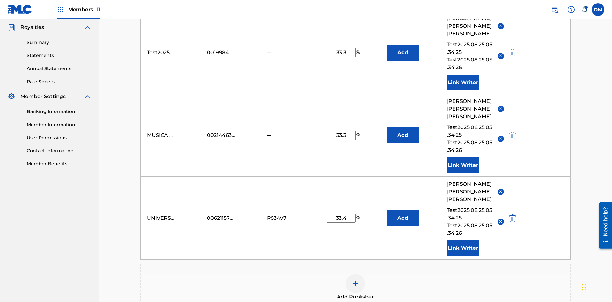
type input "33.3"
click at [403, 46] on button "Add" at bounding box center [403, 53] width 32 height 16
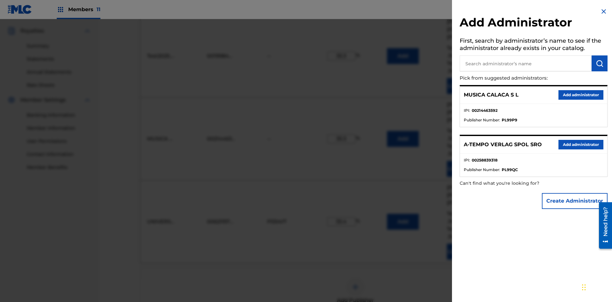
click at [525, 63] on input "text" at bounding box center [525, 63] width 132 height 16
type input "Test2025.08.25.05.37.59"
click at [599, 63] on img "submit" at bounding box center [600, 64] width 8 height 8
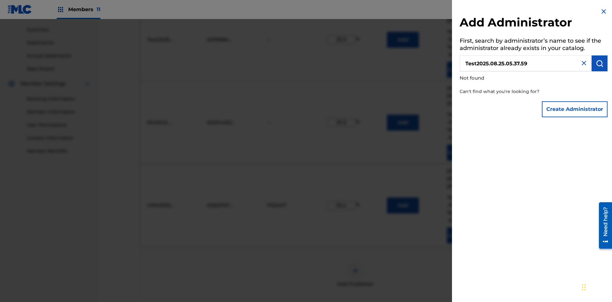
click at [575, 109] on button "Create Administrator" at bounding box center [575, 109] width 66 height 16
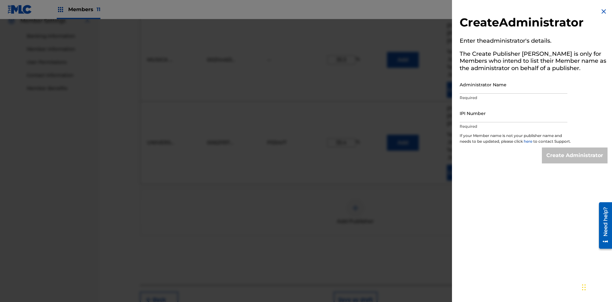
click at [513, 84] on input "Administrator Name" at bounding box center [513, 85] width 108 height 18
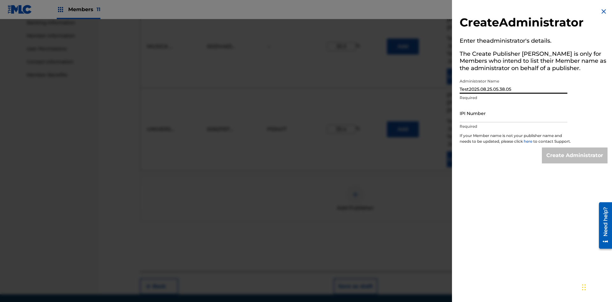
type input "Test2025.08.25.05.38.05"
click at [513, 113] on input "IPI Number" at bounding box center [513, 113] width 108 height 18
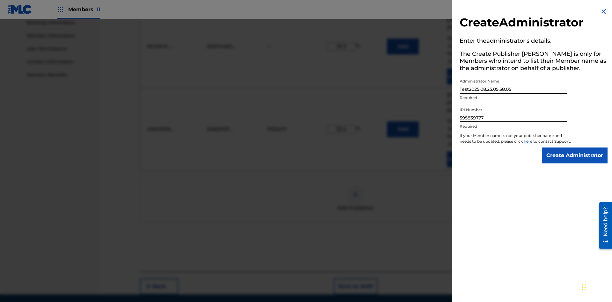
type input "595839777"
click at [575, 161] on input "Create Administrator" at bounding box center [575, 156] width 66 height 16
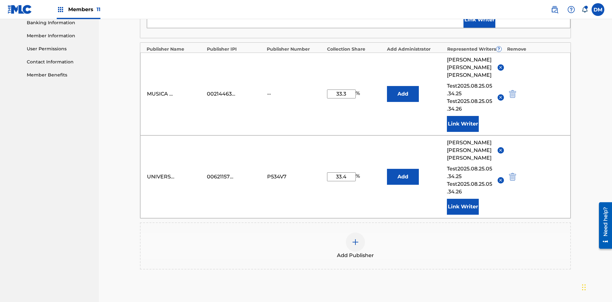
scroll to position [166, 0]
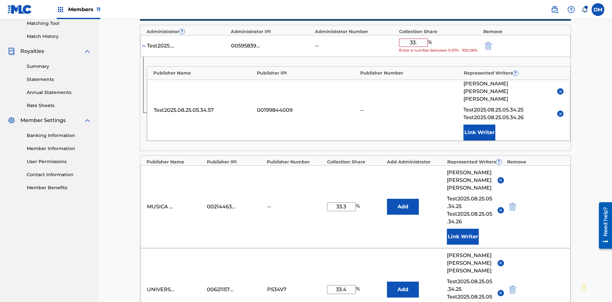
type input "33.3"
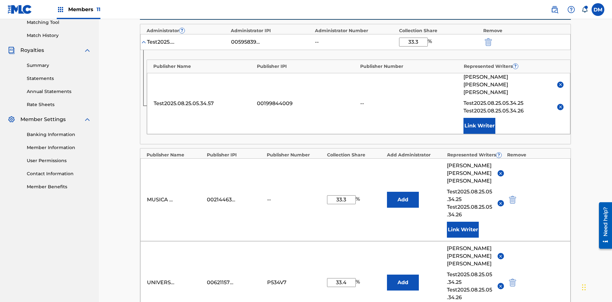
click at [488, 42] on img "submit" at bounding box center [488, 42] width 7 height 8
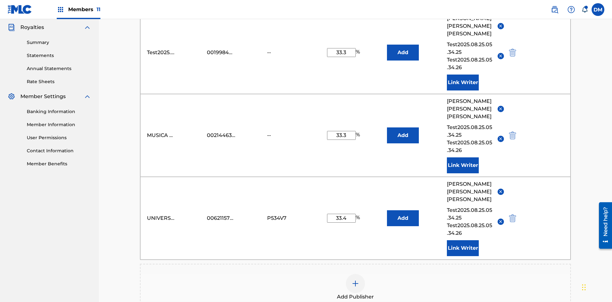
type input "33.3"
click at [403, 46] on button "Add" at bounding box center [403, 53] width 32 height 16
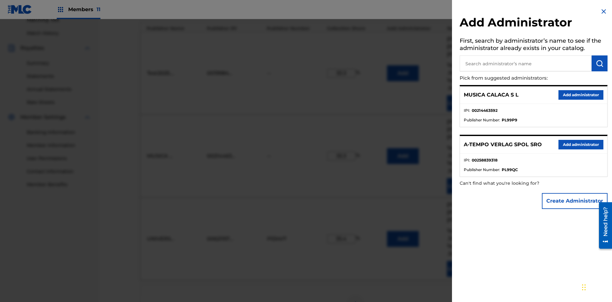
click at [525, 63] on input "text" at bounding box center [525, 63] width 132 height 16
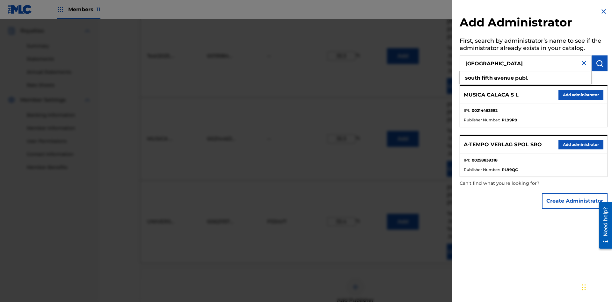
scroll to position [207, 0]
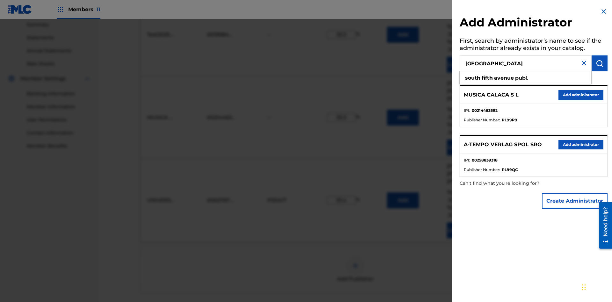
type input "SOUTH FIFTH AVENUE PUB"
click at [599, 63] on img "submit" at bounding box center [600, 64] width 8 height 8
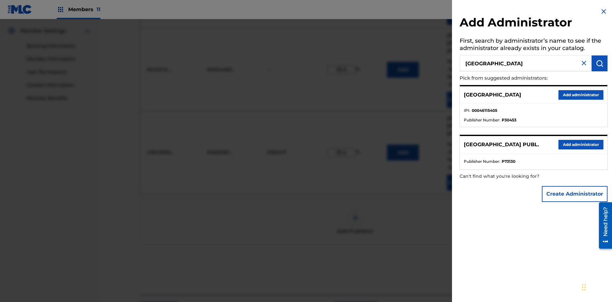
scroll to position [278, 0]
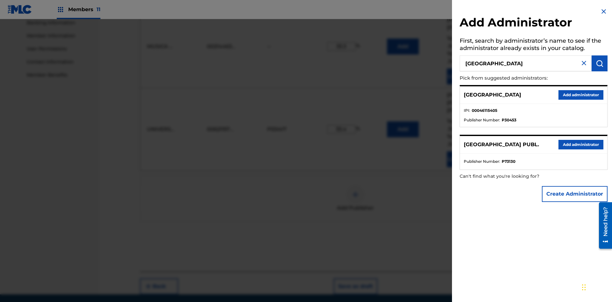
click at [580, 95] on button "Add administrator" at bounding box center [580, 95] width 45 height 10
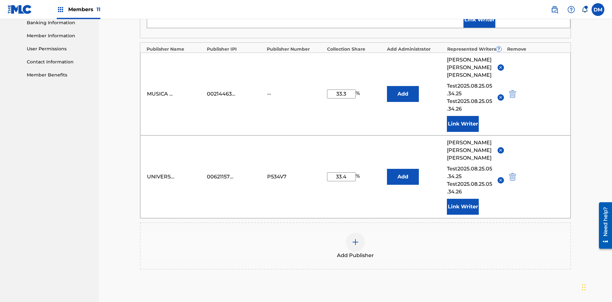
scroll to position [166, 0]
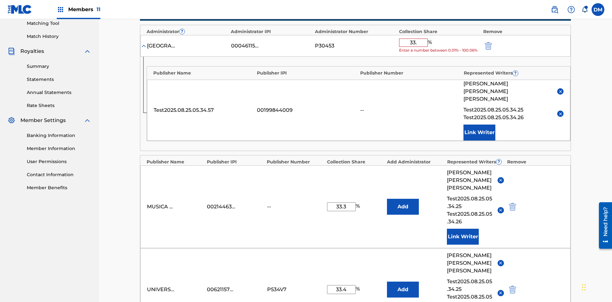
type input "33.3"
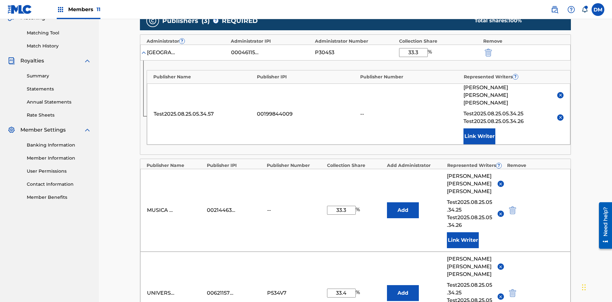
scroll to position [93, 0]
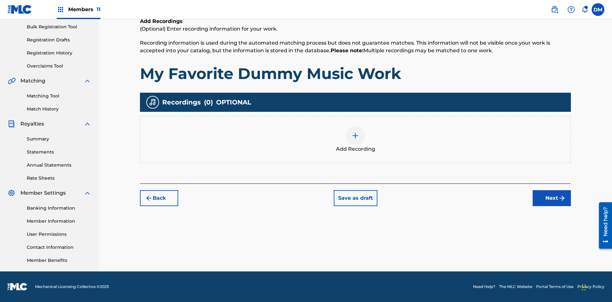
click at [355, 139] on img at bounding box center [355, 136] width 8 height 8
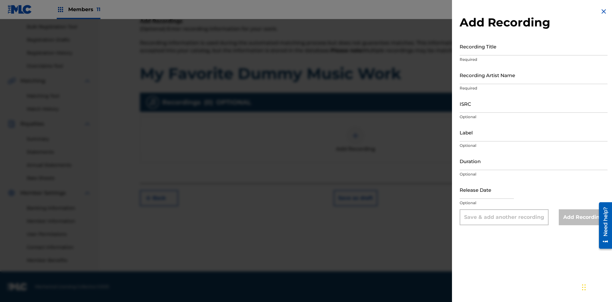
click at [533, 46] on input "Recording Title" at bounding box center [533, 46] width 148 height 18
type input "Best Song Ever"
click at [533, 75] on input "Recording Artist Name" at bounding box center [533, 75] width 148 height 18
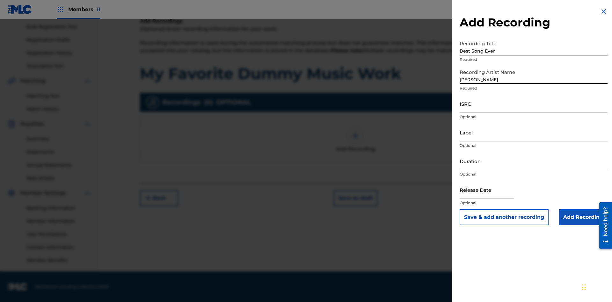
type input "Joe Lewis"
click at [533, 104] on input "ISRC" at bounding box center [533, 104] width 148 height 18
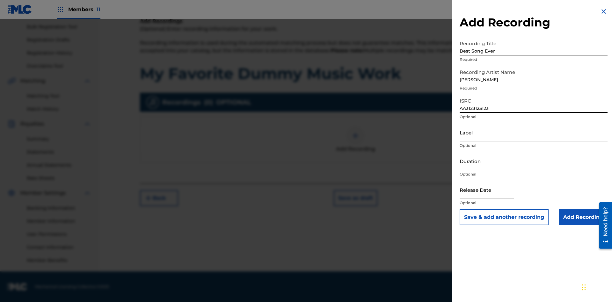
type input "AA3123123123"
click at [533, 132] on input "Label" at bounding box center [533, 132] width 148 height 18
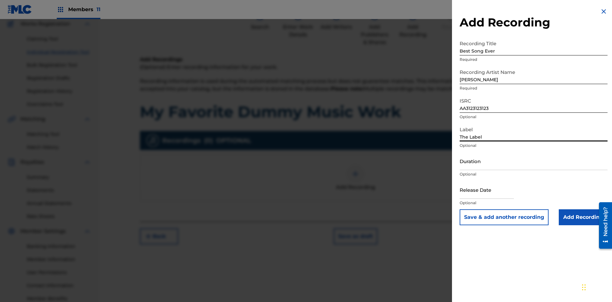
type input "The Label"
click at [533, 161] on input "Duration" at bounding box center [533, 161] width 148 height 18
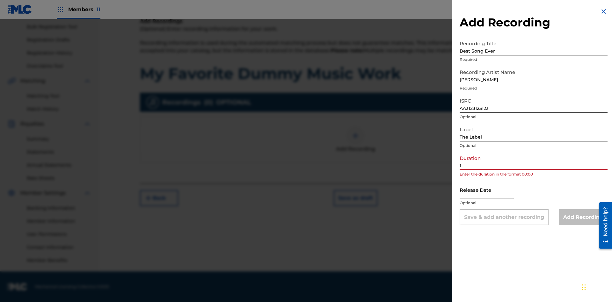
click at [533, 161] on input "1" at bounding box center [533, 161] width 148 height 18
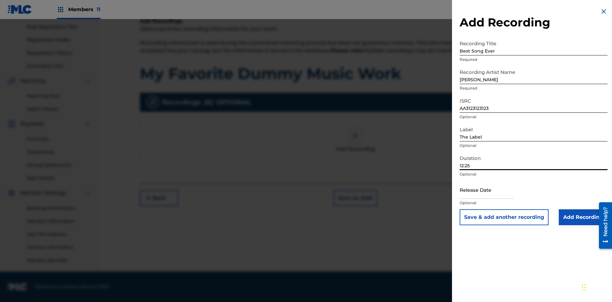
type input "12:25"
click at [492, 190] on input "text" at bounding box center [486, 190] width 54 height 18
select select "7"
select select "2025"
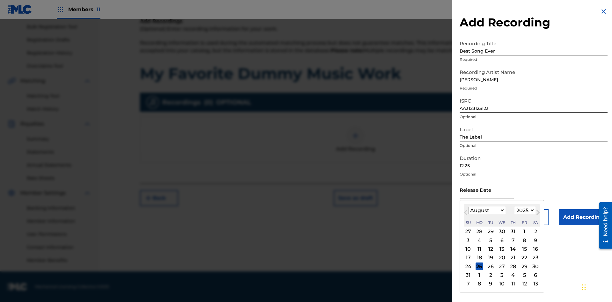
click at [486, 211] on select "January February March April May June July August September October November De…" at bounding box center [486, 210] width 37 height 7
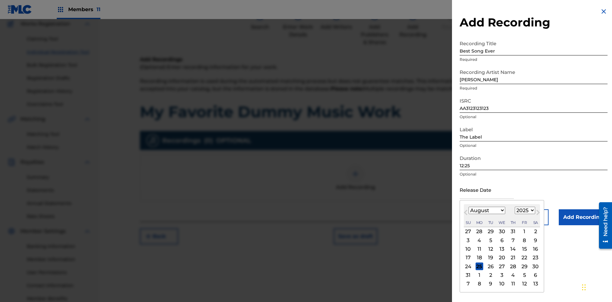
select select "3"
click at [524, 211] on select "1900 1901 1902 1903 1904 1905 1906 1907 1908 1909 1910 1911 1912 1913 1914 1915…" at bounding box center [525, 210] width 20 height 7
select select "2021"
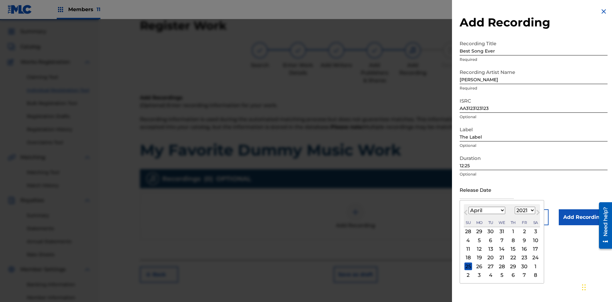
click at [524, 211] on select "1900 1901 1902 1903 1904 1905 1906 1907 1908 1909 1910 1911 1912 1913 1914 1915…" at bounding box center [525, 210] width 20 height 7
click at [512, 232] on div "1" at bounding box center [513, 232] width 8 height 8
type input "April 1 2021"
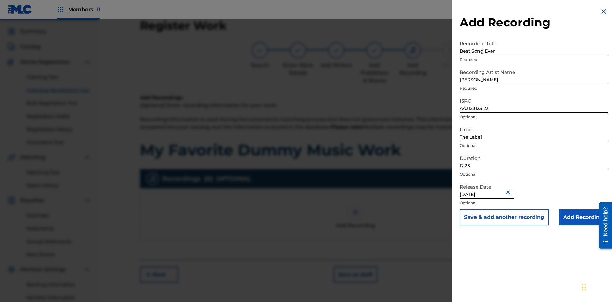
scroll to position [93, 0]
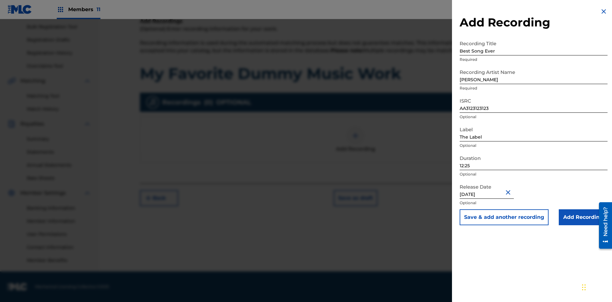
click at [583, 217] on input "Add Recording" at bounding box center [583, 217] width 49 height 16
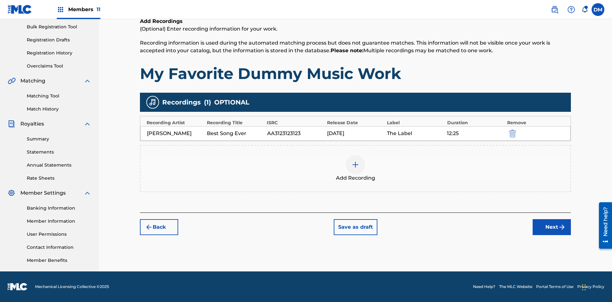
click at [355, 169] on div at bounding box center [355, 164] width 19 height 19
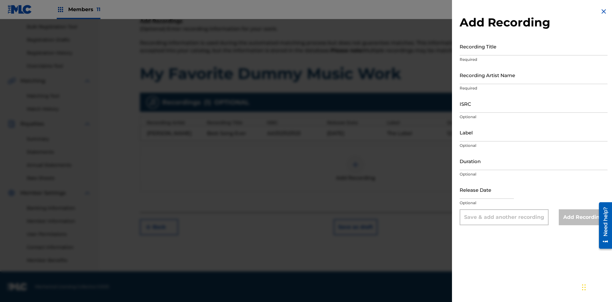
click at [533, 46] on input "Recording Title" at bounding box center [533, 46] width 148 height 18
type input "Even Better song"
click at [533, 75] on input "Recording Artist Name" at bounding box center [533, 75] width 148 height 18
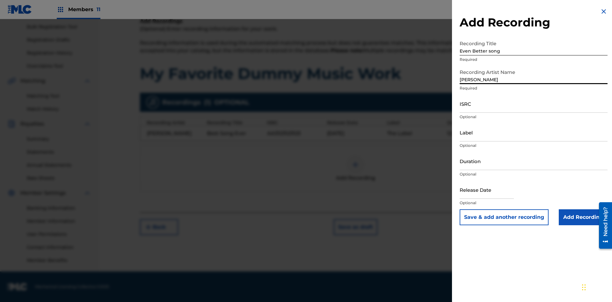
type input "John Smith"
click at [533, 104] on input "ISRC" at bounding box center [533, 104] width 148 height 18
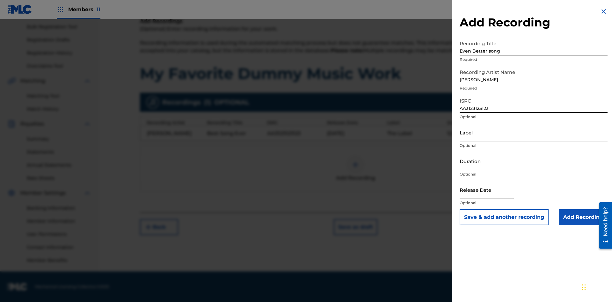
type input "AA3123123123"
click at [533, 132] on input "Label" at bounding box center [533, 132] width 148 height 18
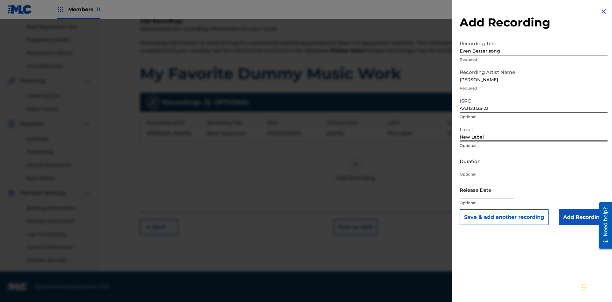
type input "New Label"
click at [533, 161] on input "Duration" at bounding box center [533, 161] width 148 height 18
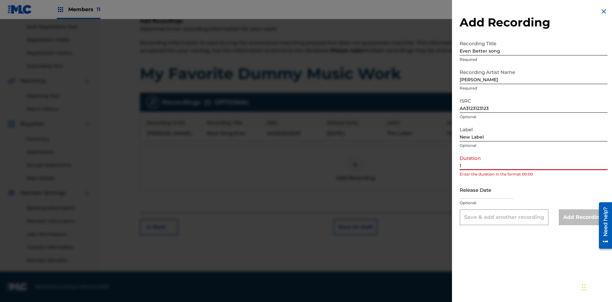
click at [533, 161] on input "1" at bounding box center [533, 161] width 148 height 18
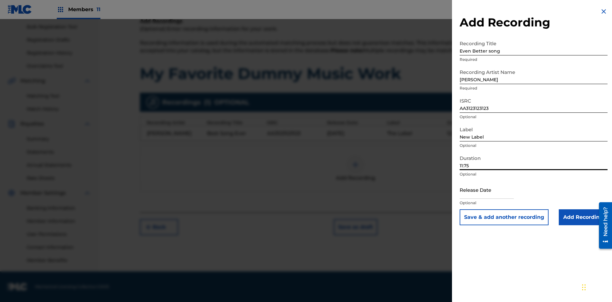
type input "11:75"
click at [492, 190] on input "text" at bounding box center [486, 190] width 54 height 18
select select "7"
select select "2025"
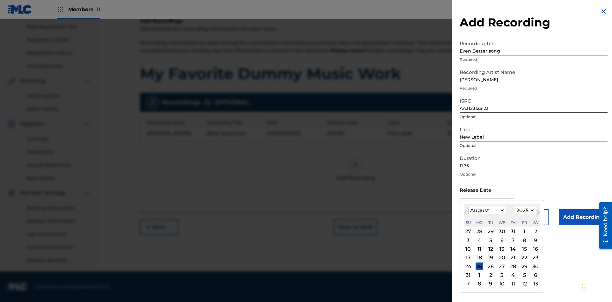
click at [486, 211] on select "January February March April May June July August September October November De…" at bounding box center [486, 210] width 37 height 7
select select "3"
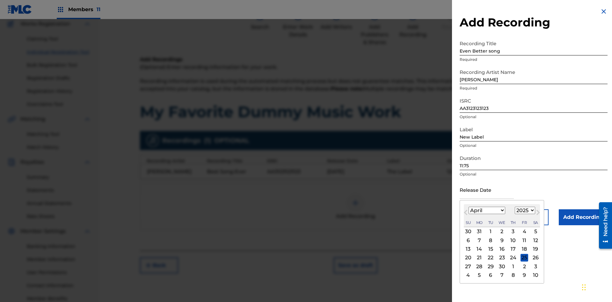
click at [524, 211] on select "1900 1901 1902 1903 1904 1905 1906 1907 1908 1909 1910 1911 1912 1913 1914 1915…" at bounding box center [525, 210] width 20 height 7
select select "2021"
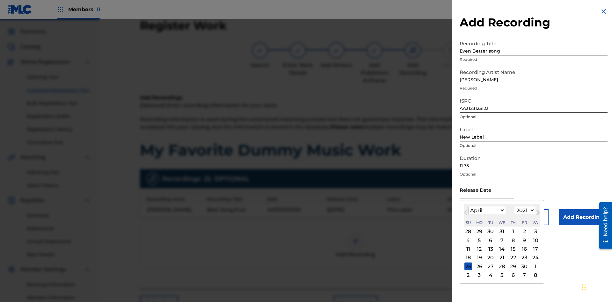
click at [524, 211] on select "1900 1901 1902 1903 1904 1905 1906 1907 1908 1909 1910 1911 1912 1913 1914 1915…" at bounding box center [525, 210] width 20 height 7
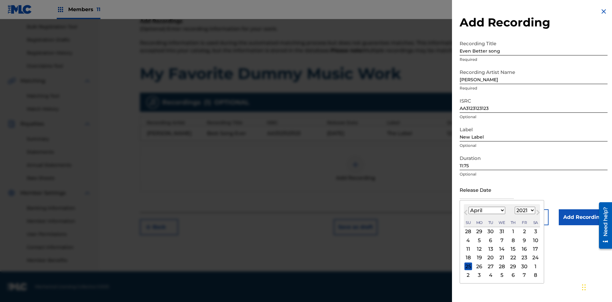
click at [512, 232] on div "1" at bounding box center [513, 232] width 8 height 8
type input "April 1 2021"
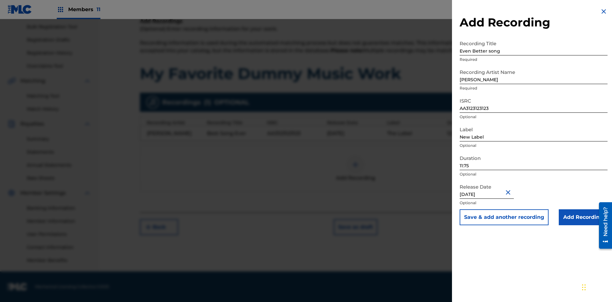
click at [583, 217] on input "Add Recording" at bounding box center [583, 217] width 49 height 16
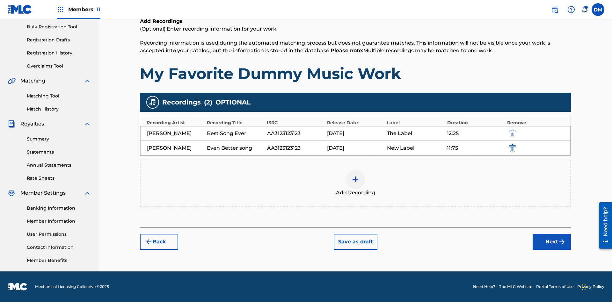
click at [511, 148] on img "submit" at bounding box center [512, 148] width 7 height 8
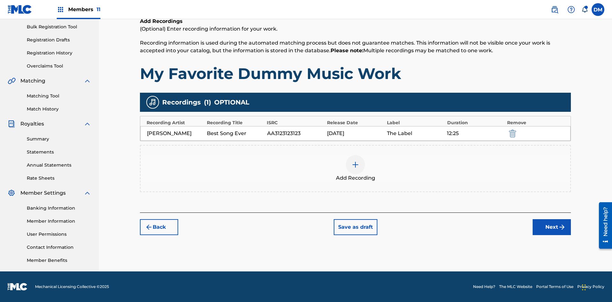
click at [355, 169] on div at bounding box center [355, 164] width 19 height 19
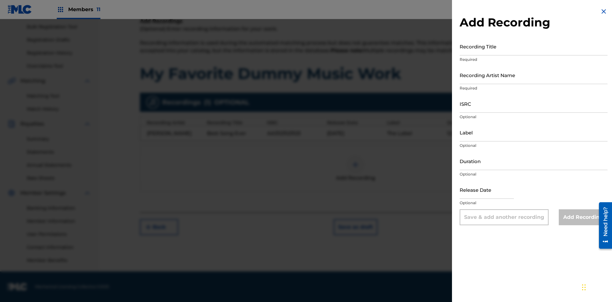
click at [533, 46] on input "Recording Title" at bounding box center [533, 46] width 148 height 18
type input "Smells Like Teen Spirit"
click at [533, 75] on input "Recording Artist Name" at bounding box center [533, 75] width 148 height 18
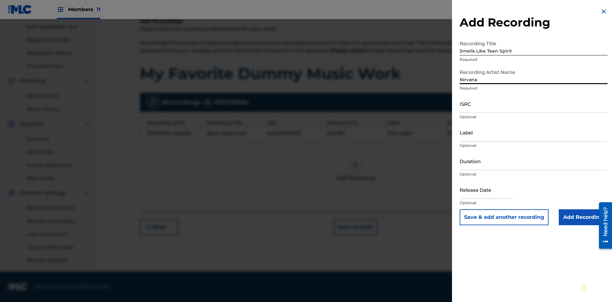
type input "Nirvana"
click at [533, 104] on input "ISRC" at bounding box center [533, 104] width 148 height 18
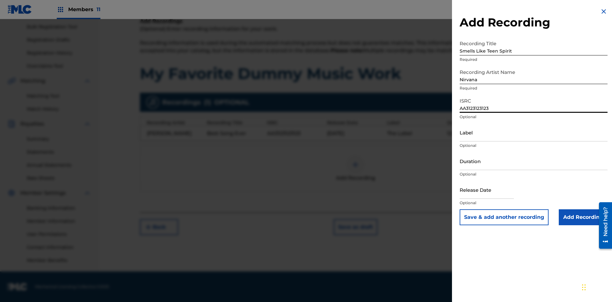
type input "AA3123123123"
click at [533, 132] on input "Label" at bounding box center [533, 132] width 148 height 18
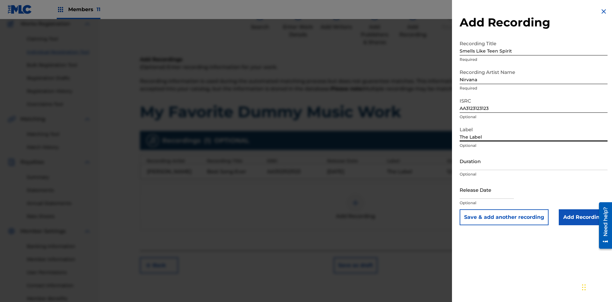
type input "The Label"
click at [533, 161] on input "Duration" at bounding box center [533, 161] width 148 height 18
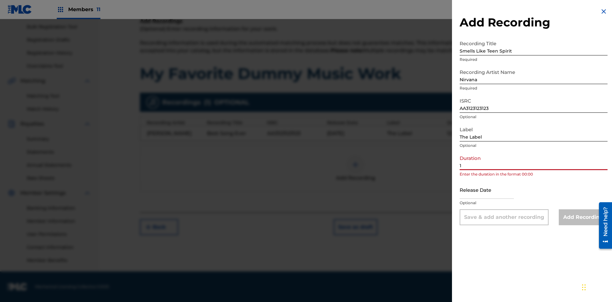
click at [533, 161] on input "1" at bounding box center [533, 161] width 148 height 18
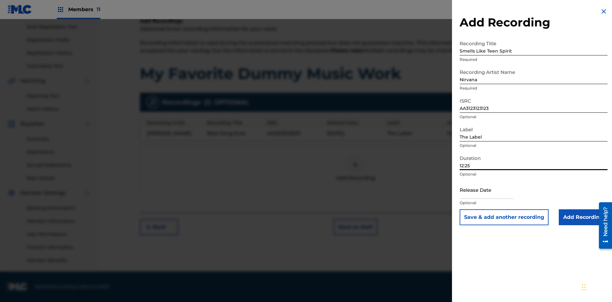
type input "12:25"
click at [492, 190] on input "text" at bounding box center [486, 190] width 54 height 18
select select "7"
select select "2025"
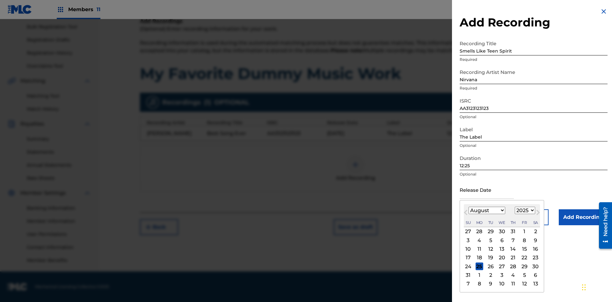
click at [486, 211] on select "January February March April May June July August September October November De…" at bounding box center [486, 210] width 37 height 7
select select "3"
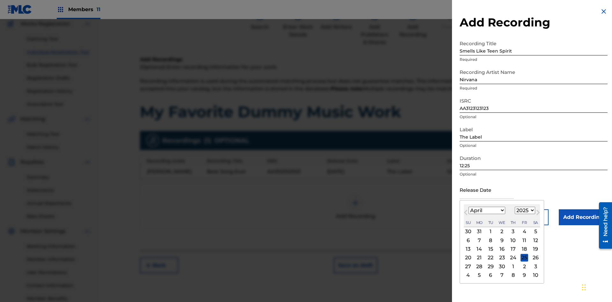
click at [524, 211] on select "1900 1901 1902 1903 1904 1905 1906 1907 1908 1909 1910 1911 1912 1913 1914 1915…" at bounding box center [525, 210] width 20 height 7
select select "2021"
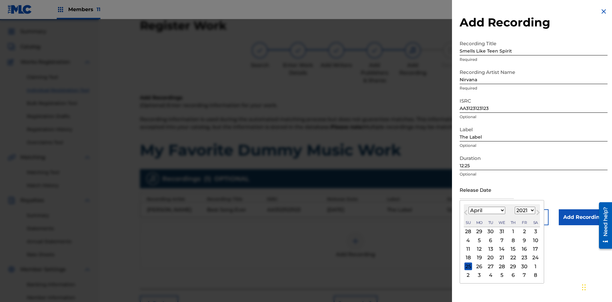
click at [524, 211] on select "1900 1901 1902 1903 1904 1905 1906 1907 1908 1909 1910 1911 1912 1913 1914 1915…" at bounding box center [525, 210] width 20 height 7
click at [512, 232] on div "1" at bounding box center [513, 232] width 8 height 8
type input "April 1 2021"
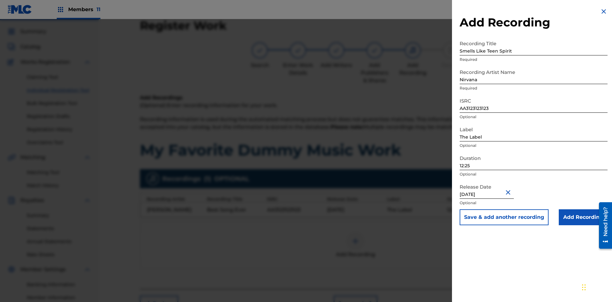
scroll to position [93, 0]
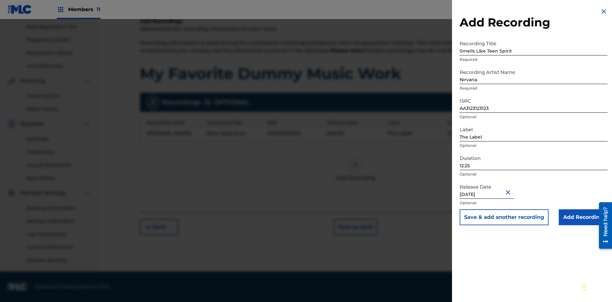
click at [583, 217] on input "Add Recording" at bounding box center [583, 217] width 49 height 16
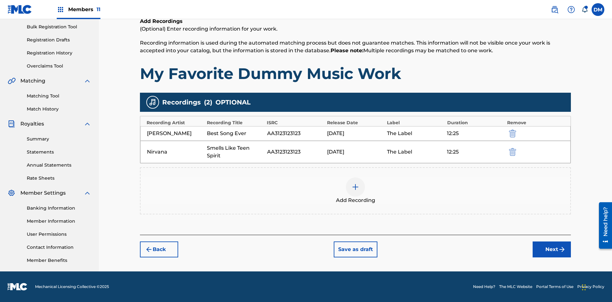
click at [552, 249] on button "Next" at bounding box center [551, 250] width 38 height 16
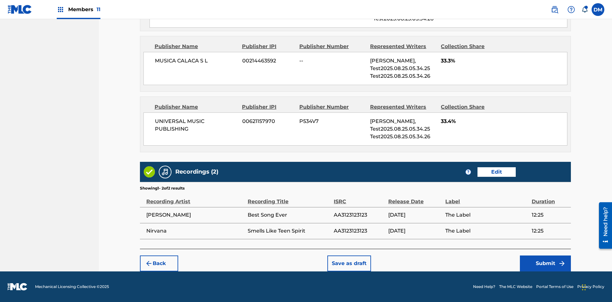
scroll to position [487, 0]
